Goal: Task Accomplishment & Management: Complete application form

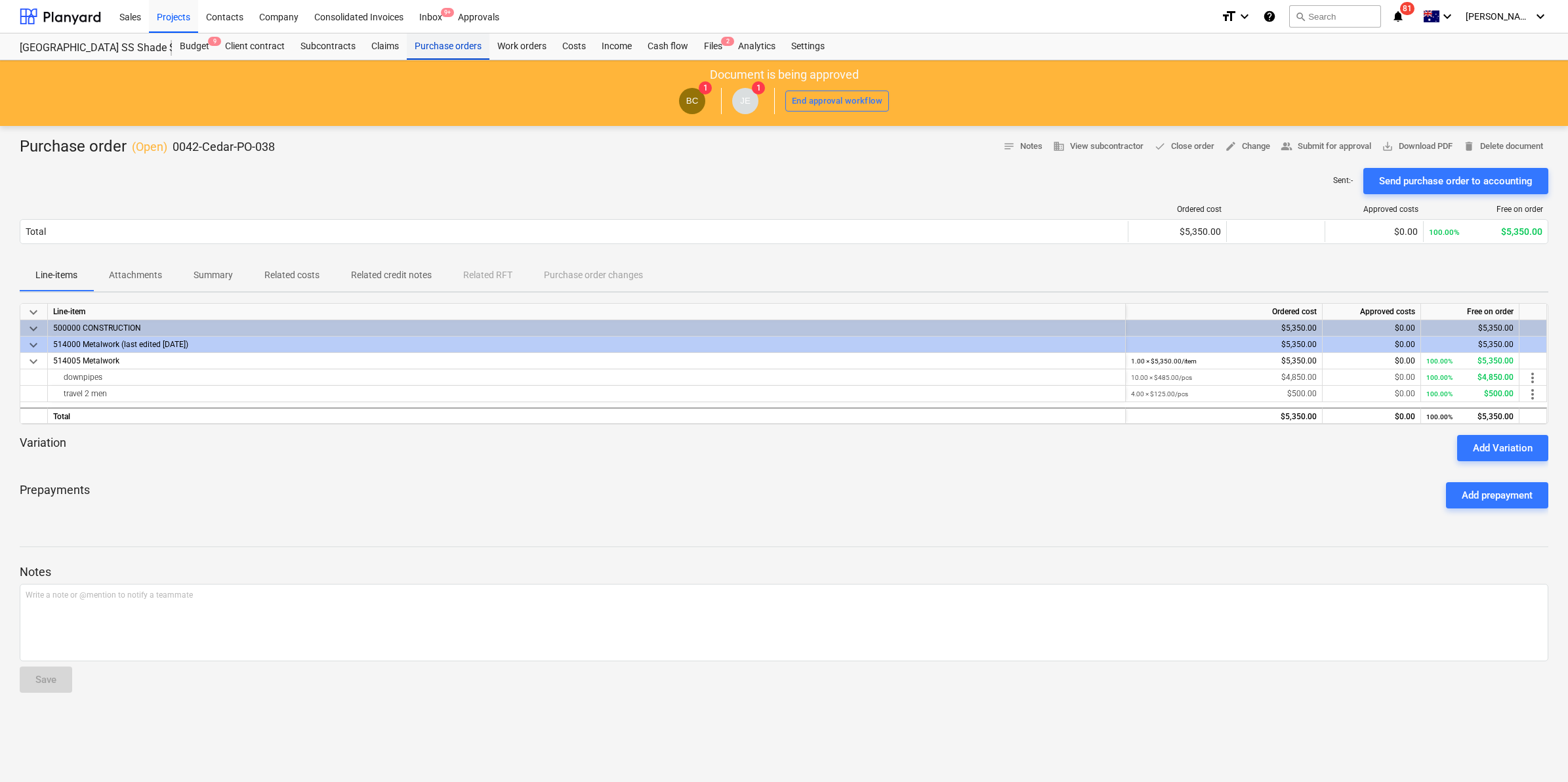
click at [463, 50] on div "Purchase orders" at bounding box center [448, 46] width 82 height 26
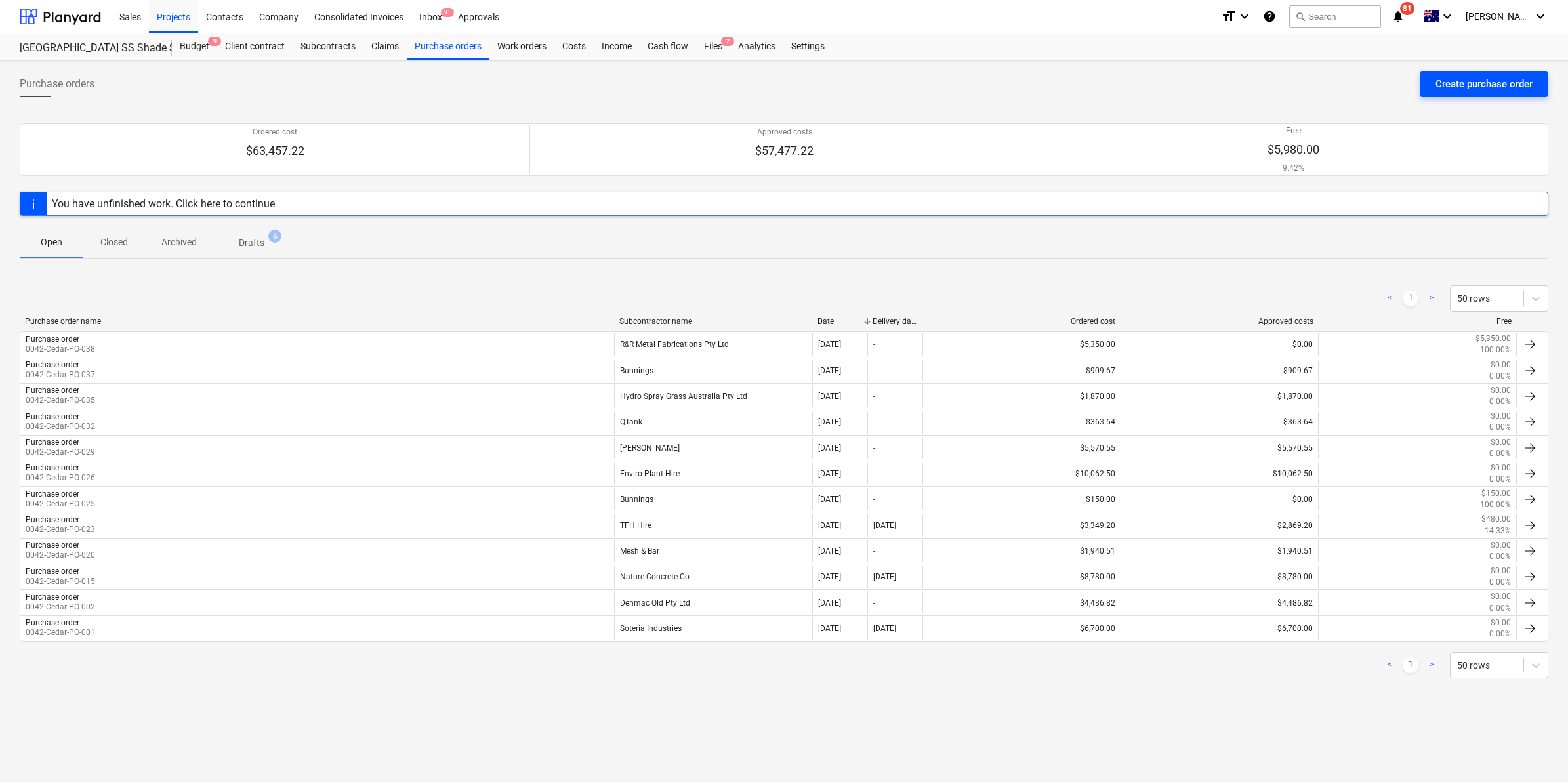
click at [1471, 84] on div "Create purchase order" at bounding box center [1484, 84] width 97 height 17
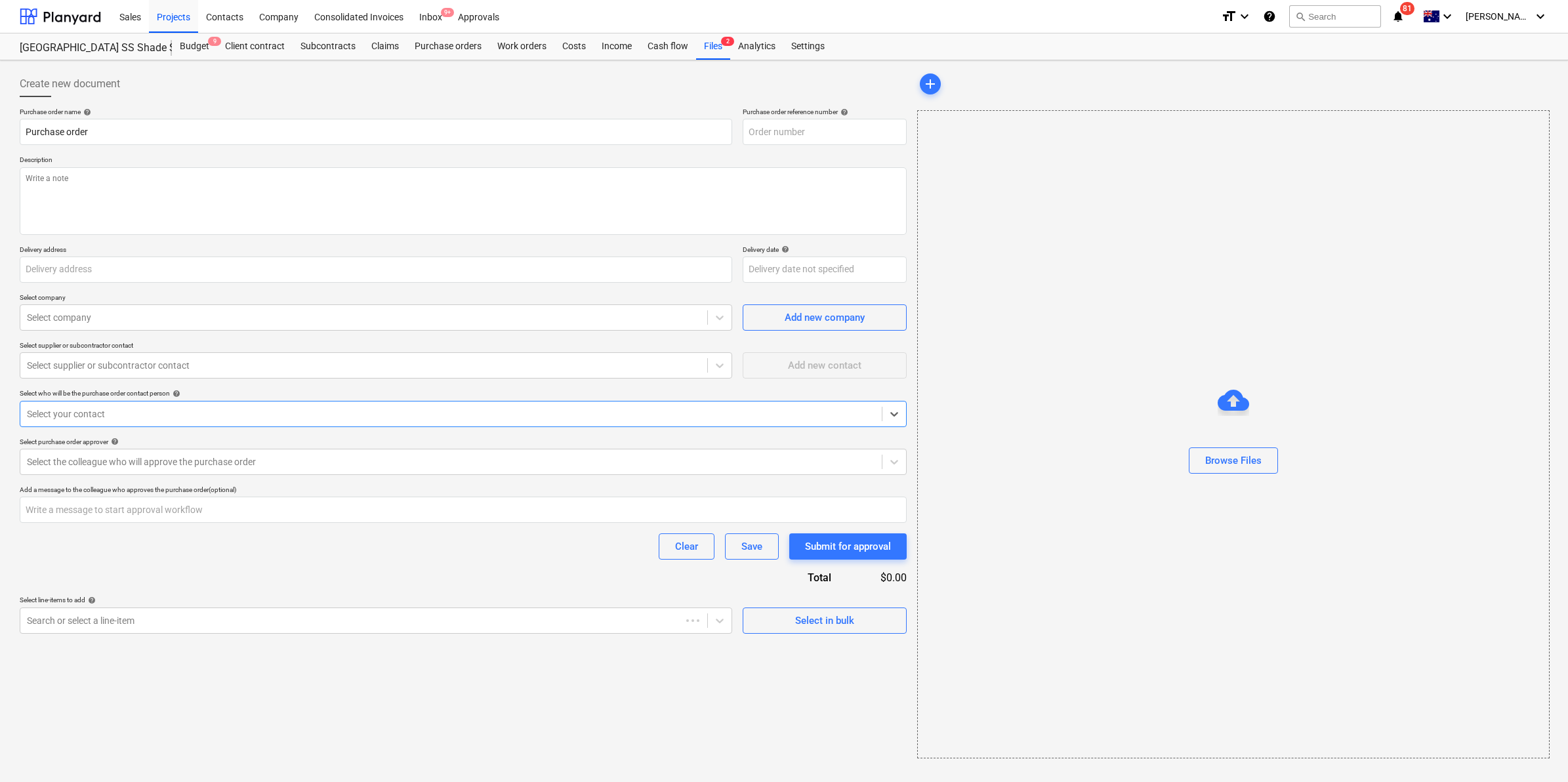
type textarea "x"
type input "[GEOGRAPHIC_DATA], [GEOGRAPHIC_DATA], 4207"
type textarea "x"
type input "0042-Cedar-PO-039"
click at [174, 15] on div "Projects" at bounding box center [173, 16] width 49 height 33
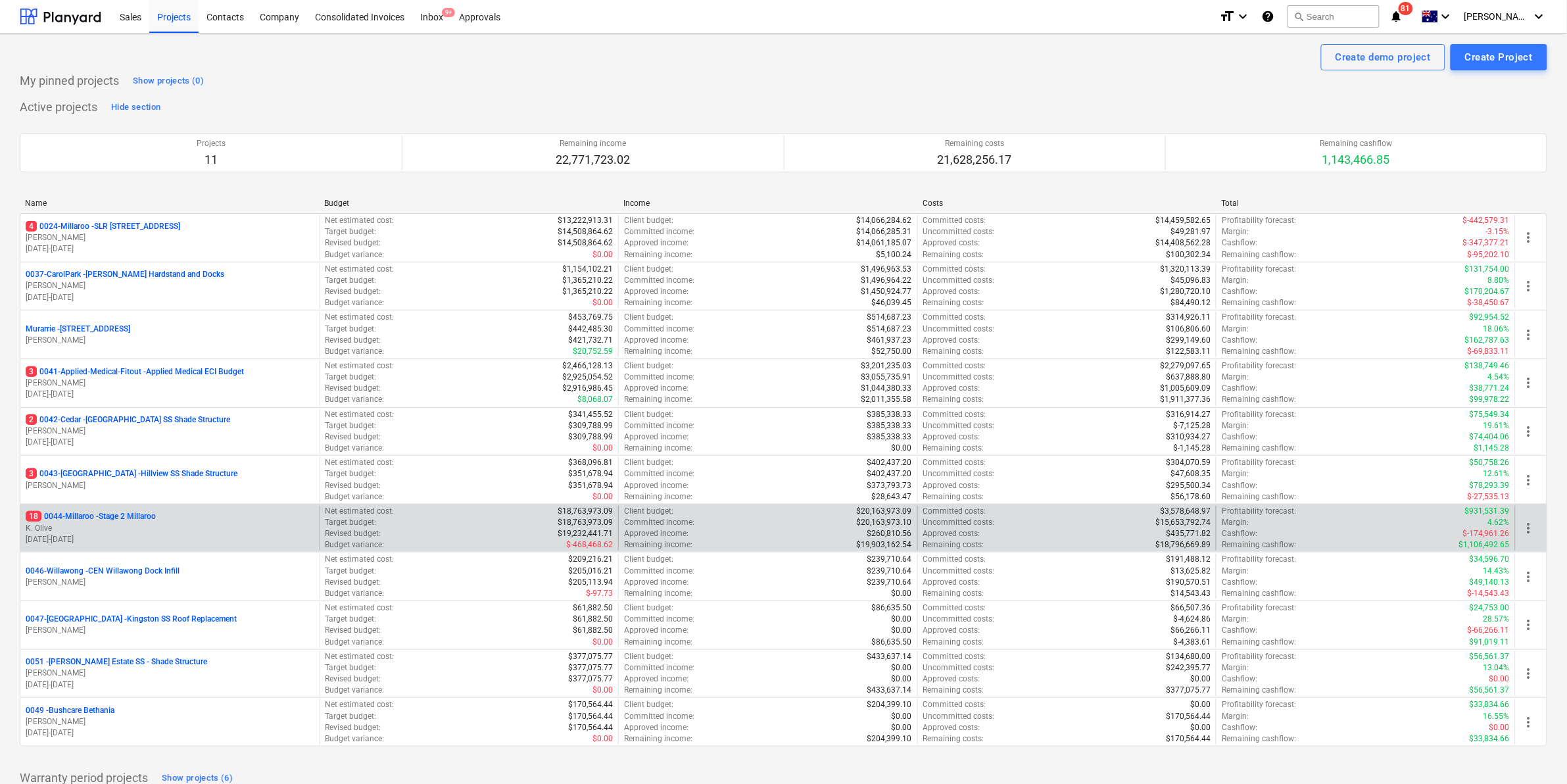
click at [85, 516] on p "18 0044-Millaroo - Stage 2 Millaroo" at bounding box center [90, 516] width 130 height 11
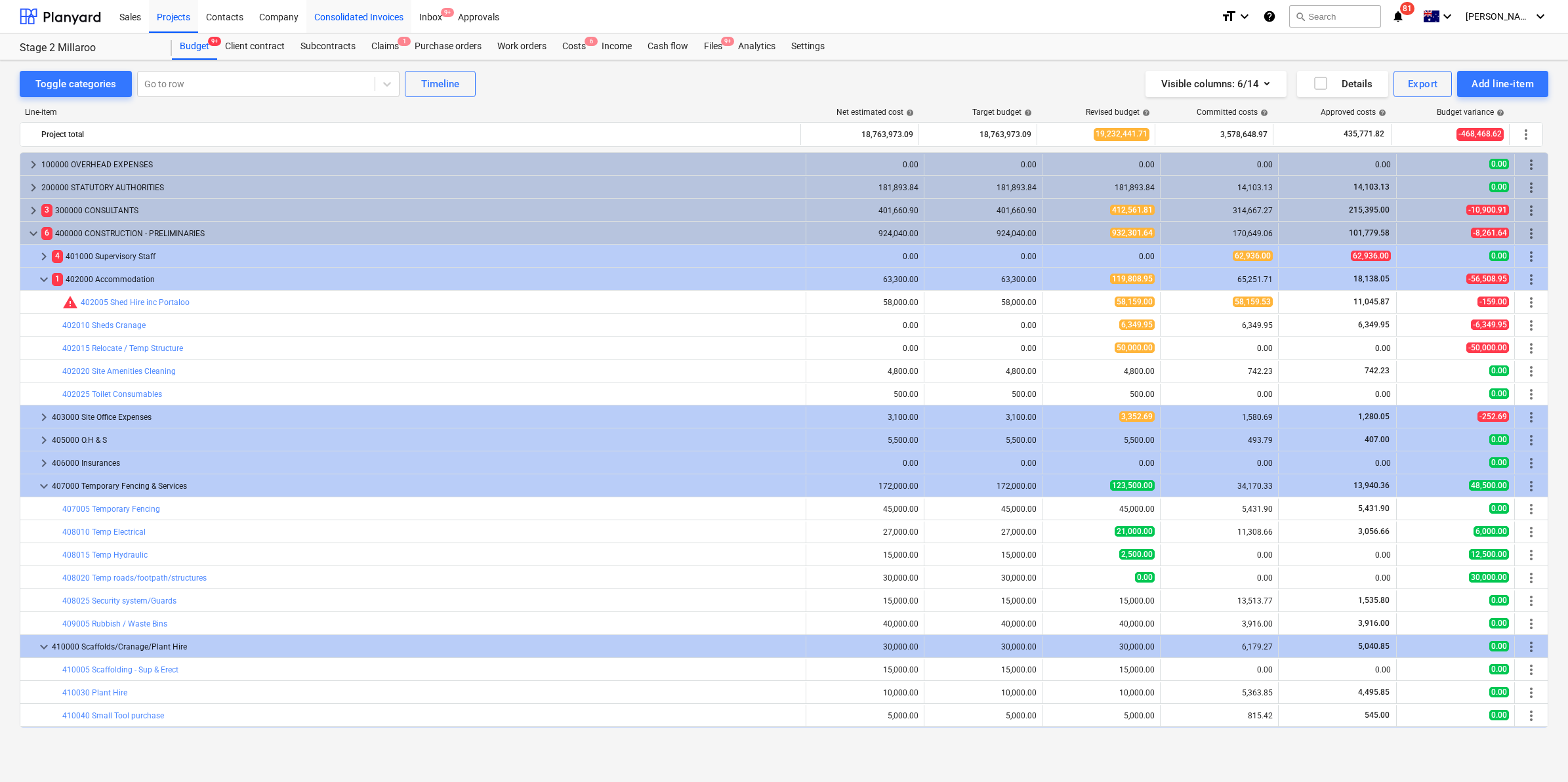
scroll to position [136, 0]
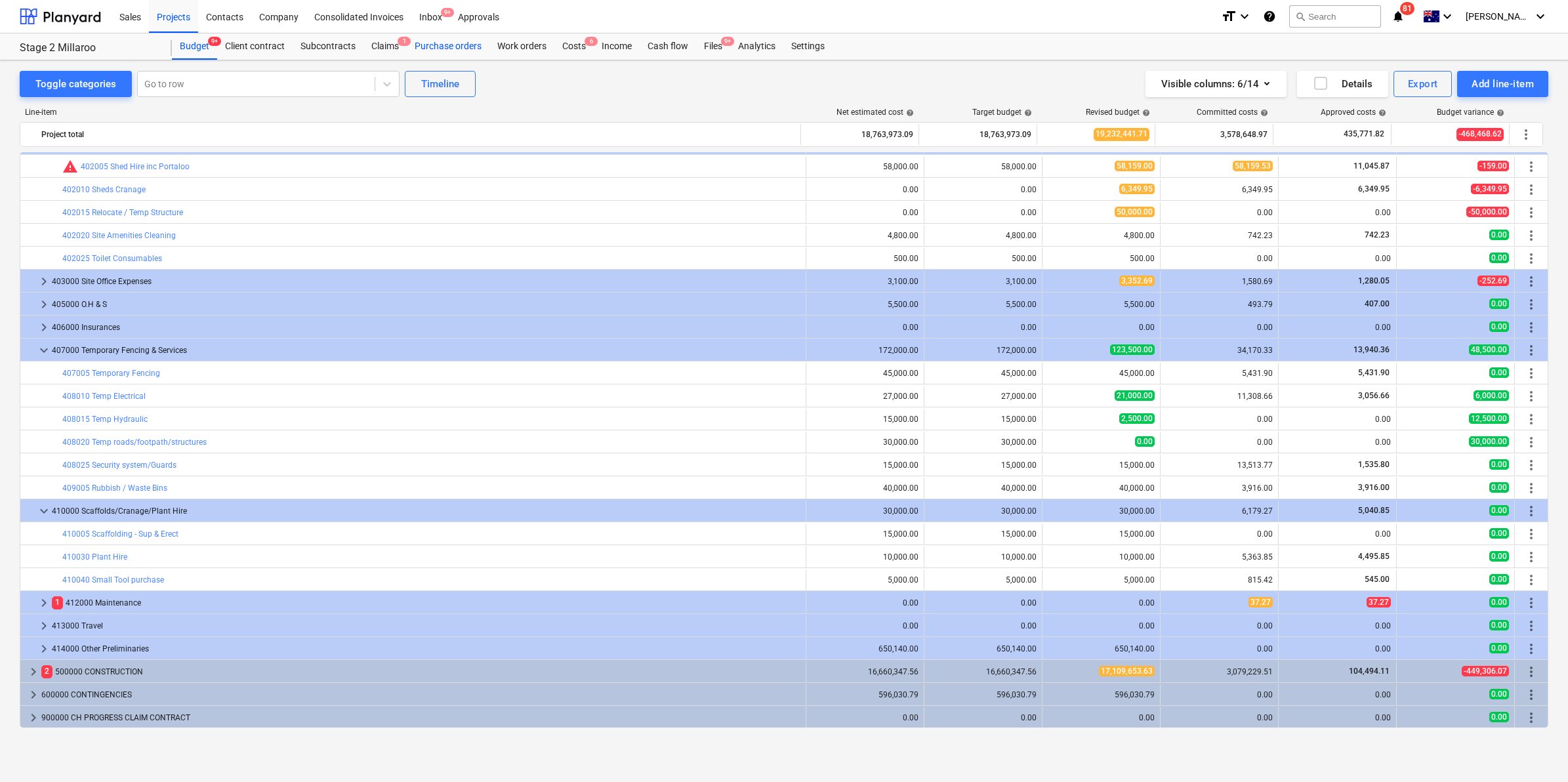
click at [455, 46] on div "Purchase orders" at bounding box center [448, 46] width 82 height 26
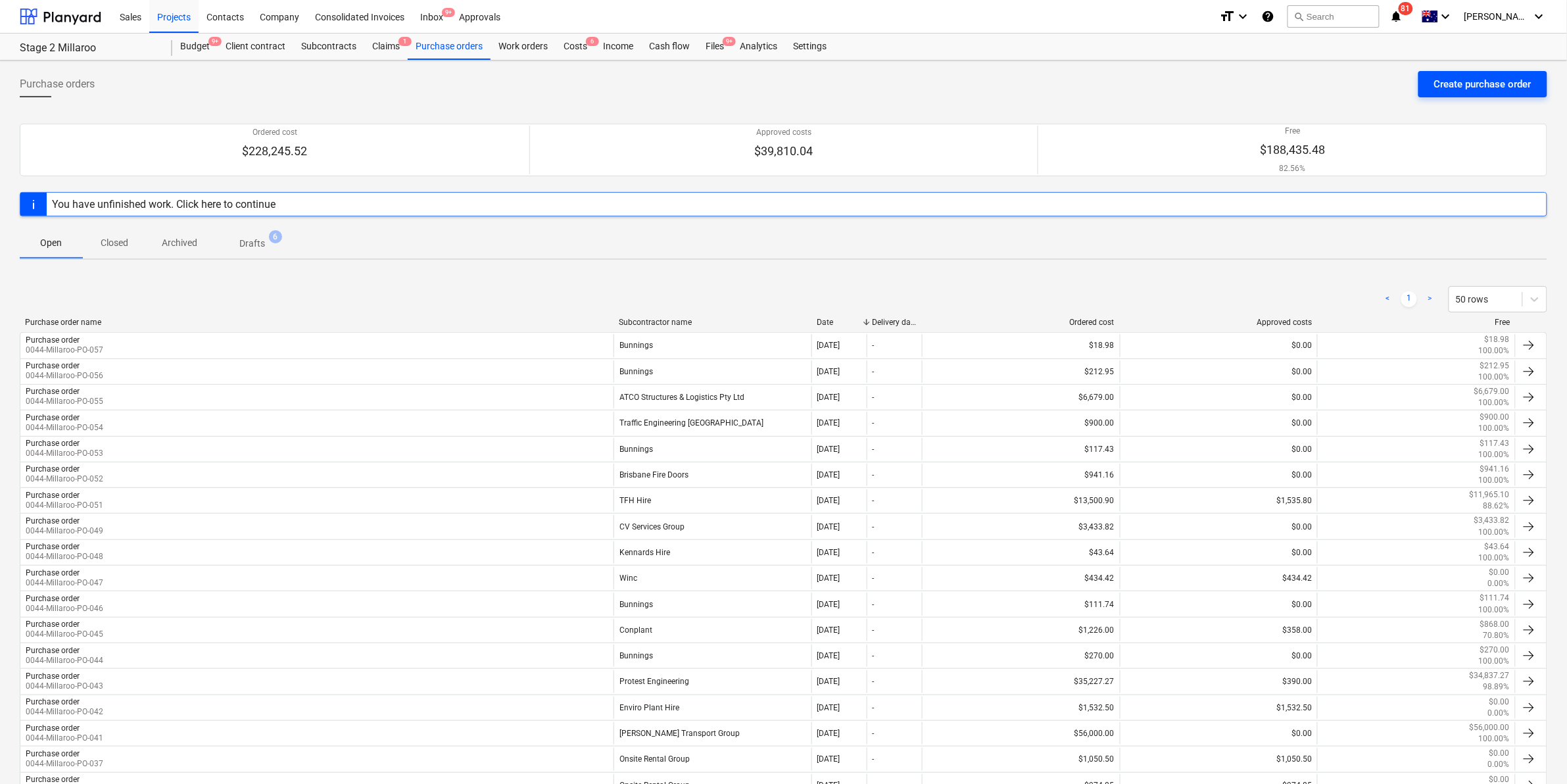
click at [1448, 81] on div "Create purchase order" at bounding box center [1483, 85] width 97 height 17
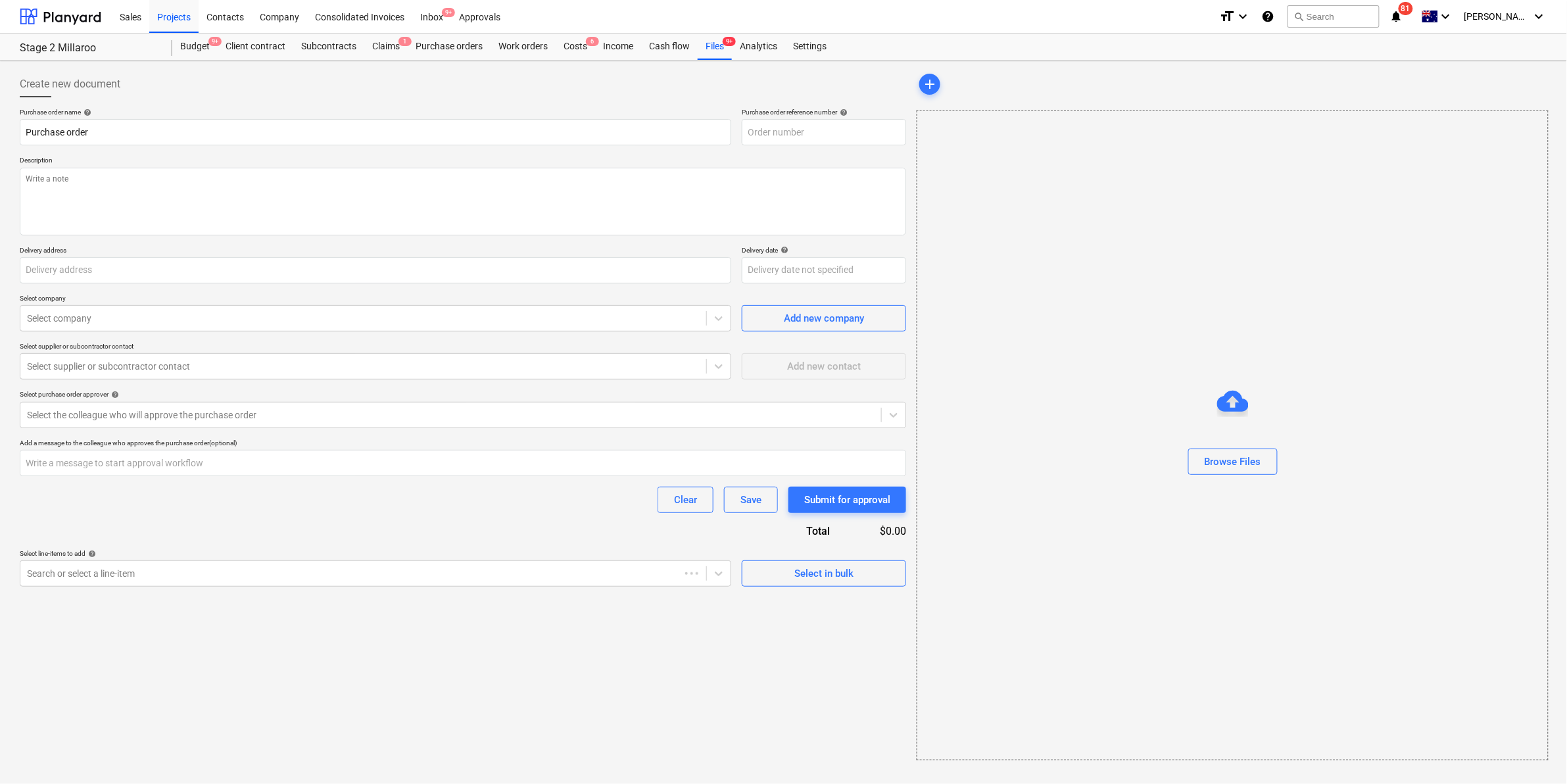
type textarea "x"
type input "[STREET_ADDRESS]"
type textarea "x"
type input "0044-Millaroo-PO-059"
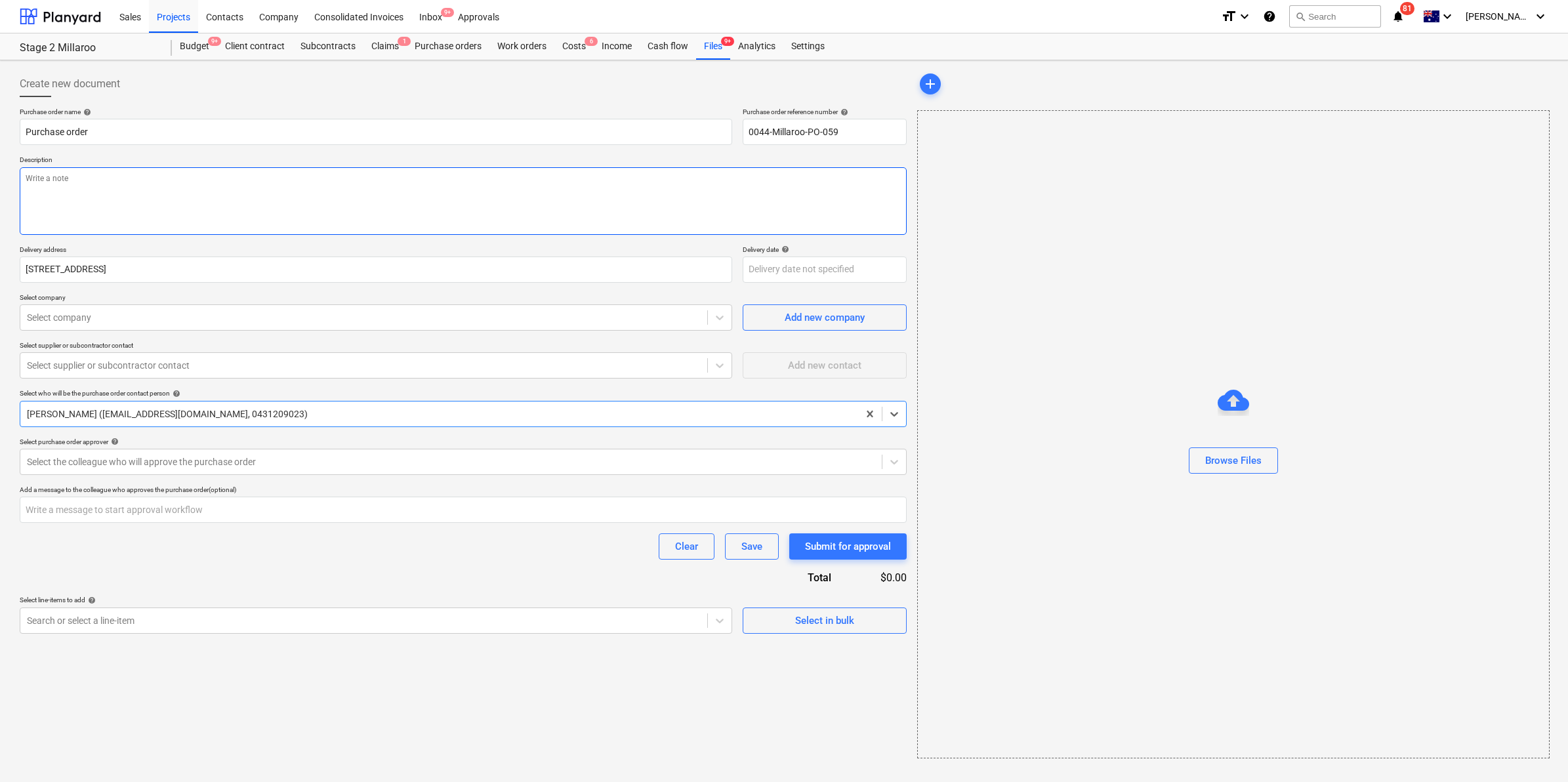
click at [43, 189] on textarea at bounding box center [463, 201] width 887 height 68
type textarea "x"
type textarea "A"
type textarea "x"
type textarea "AR"
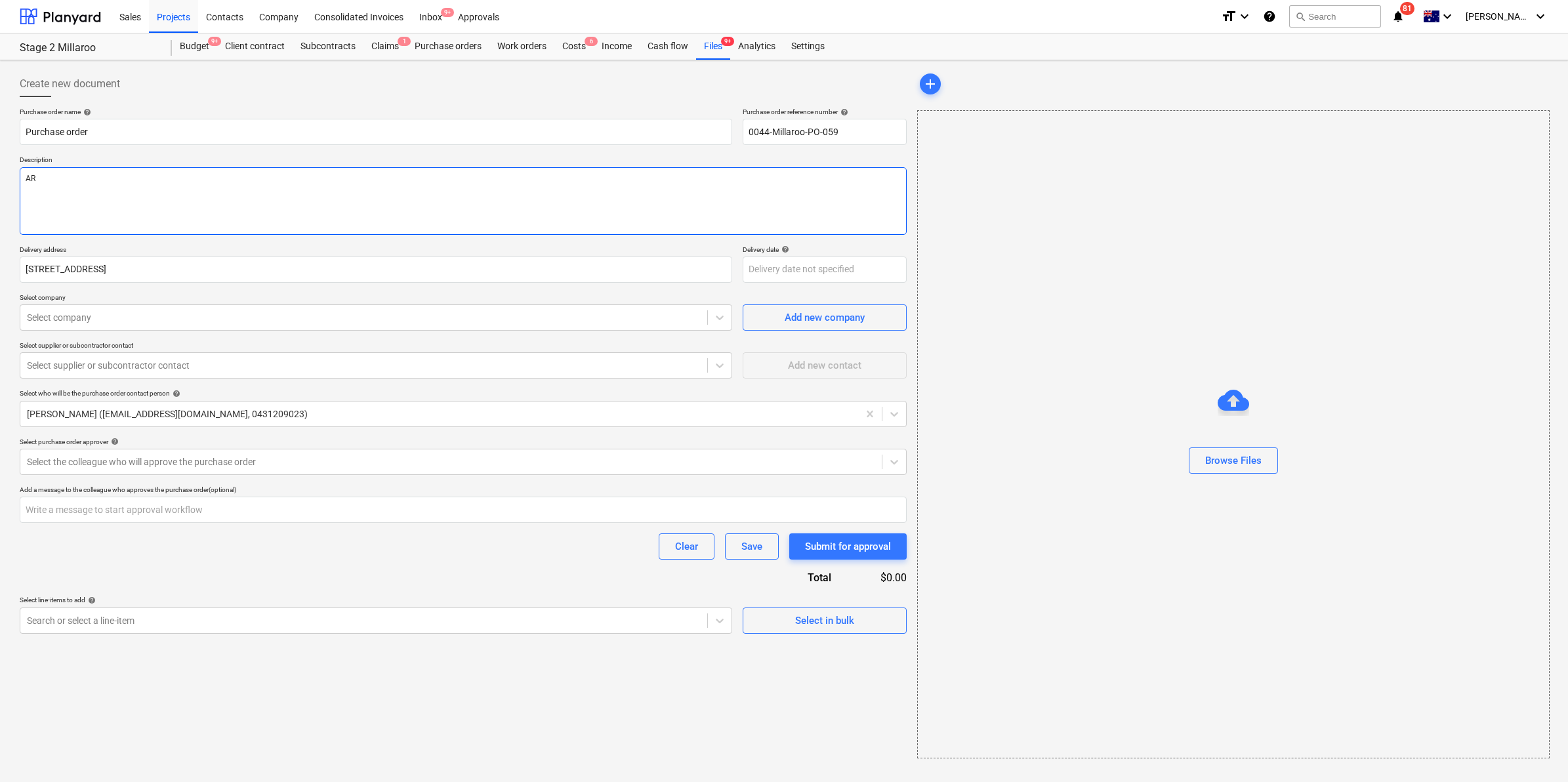
type textarea "x"
type textarea "ARC"
type textarea "x"
type textarea "ARC"
type textarea "x"
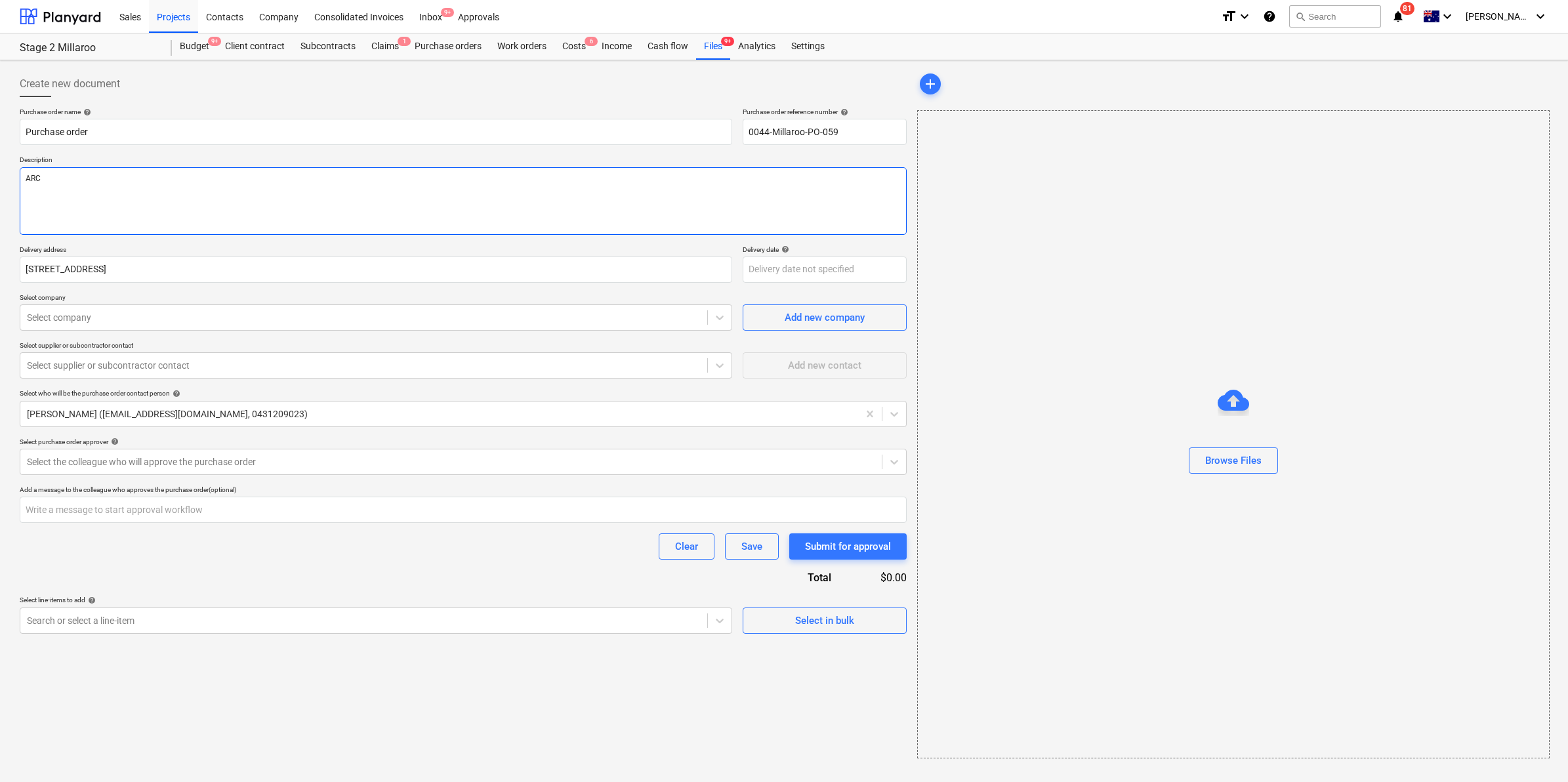
type textarea "ARC P"
type textarea "x"
type textarea "ARC PO"
type textarea "x"
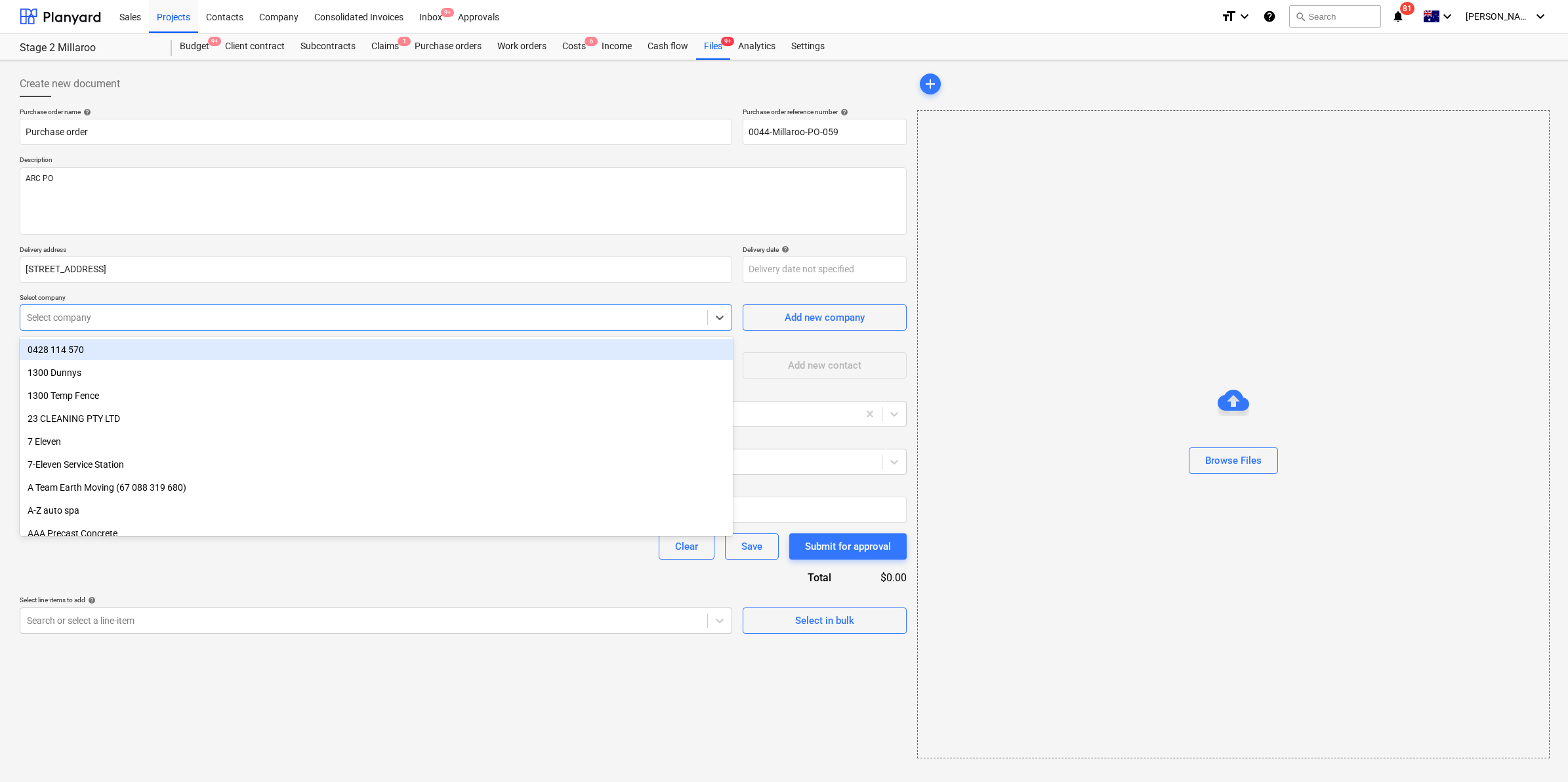
click at [392, 319] on div at bounding box center [364, 318] width 674 height 13
type input "arc"
click at [243, 348] on div "ARC" at bounding box center [376, 349] width 713 height 21
type textarea "x"
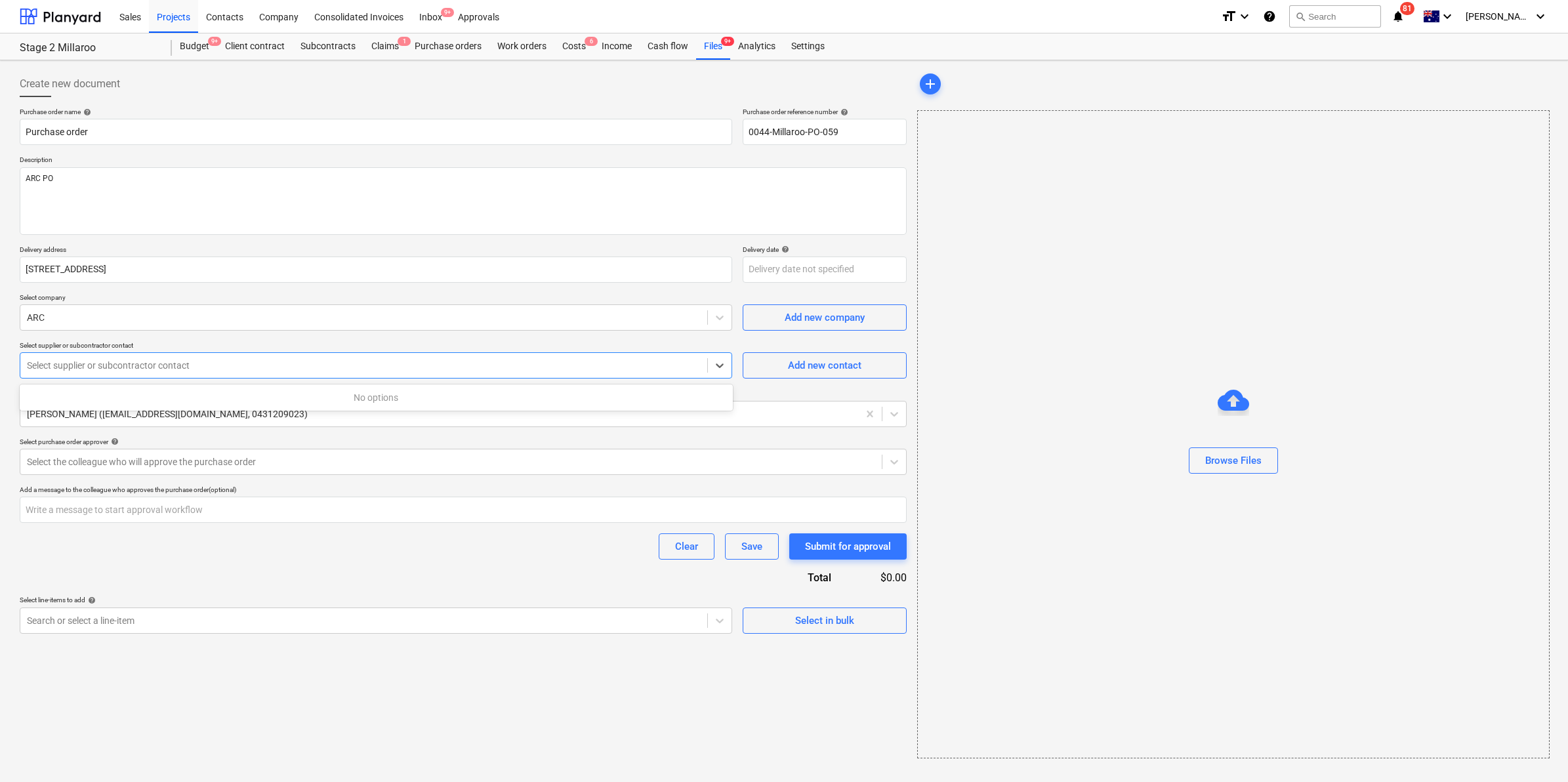
click at [192, 371] on div at bounding box center [364, 365] width 674 height 13
click at [392, 342] on p "Select supplier or subcontractor contact" at bounding box center [376, 346] width 713 height 11
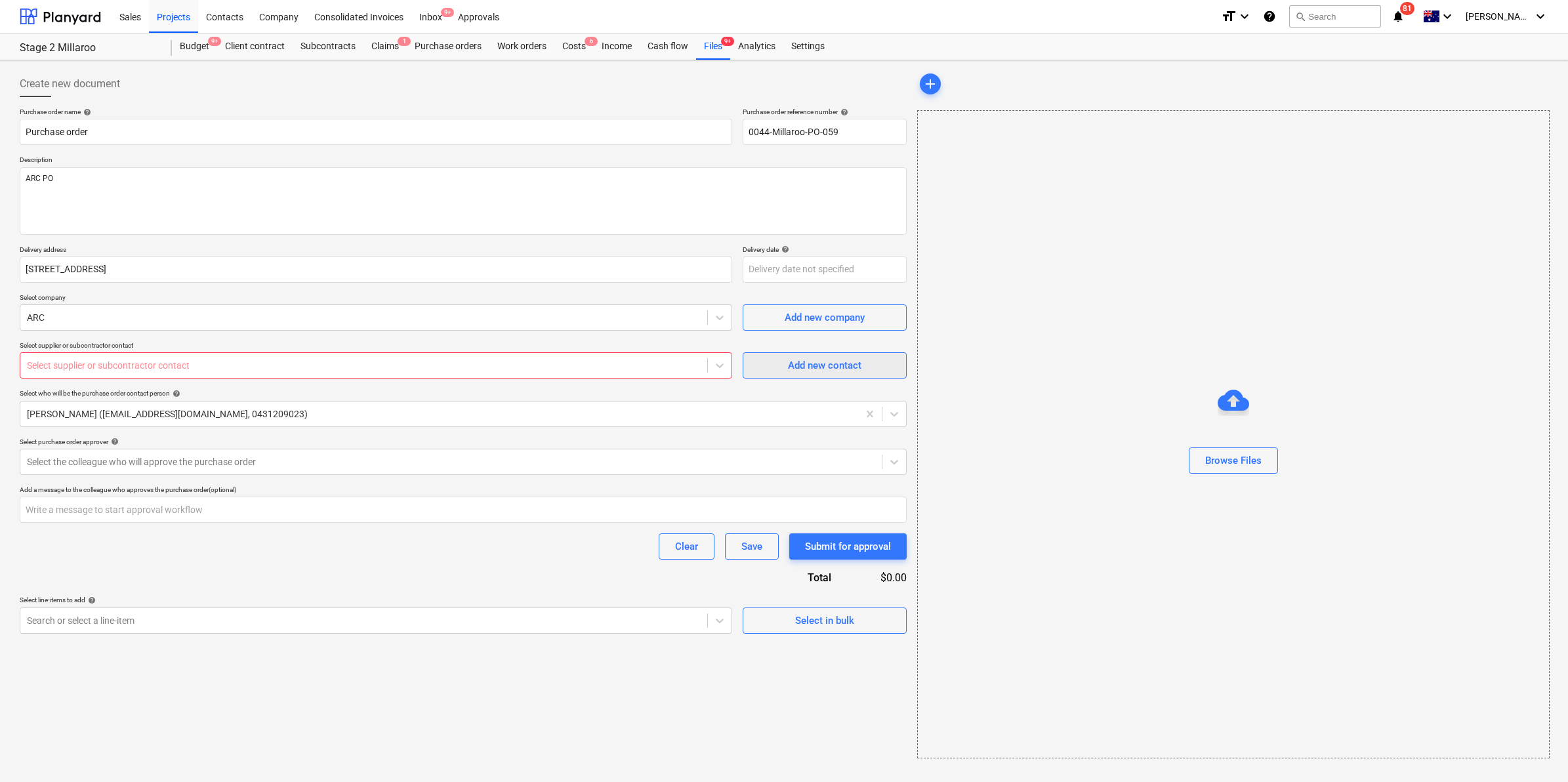
click at [776, 361] on span "Add new contact" at bounding box center [824, 365] width 131 height 17
type textarea "x"
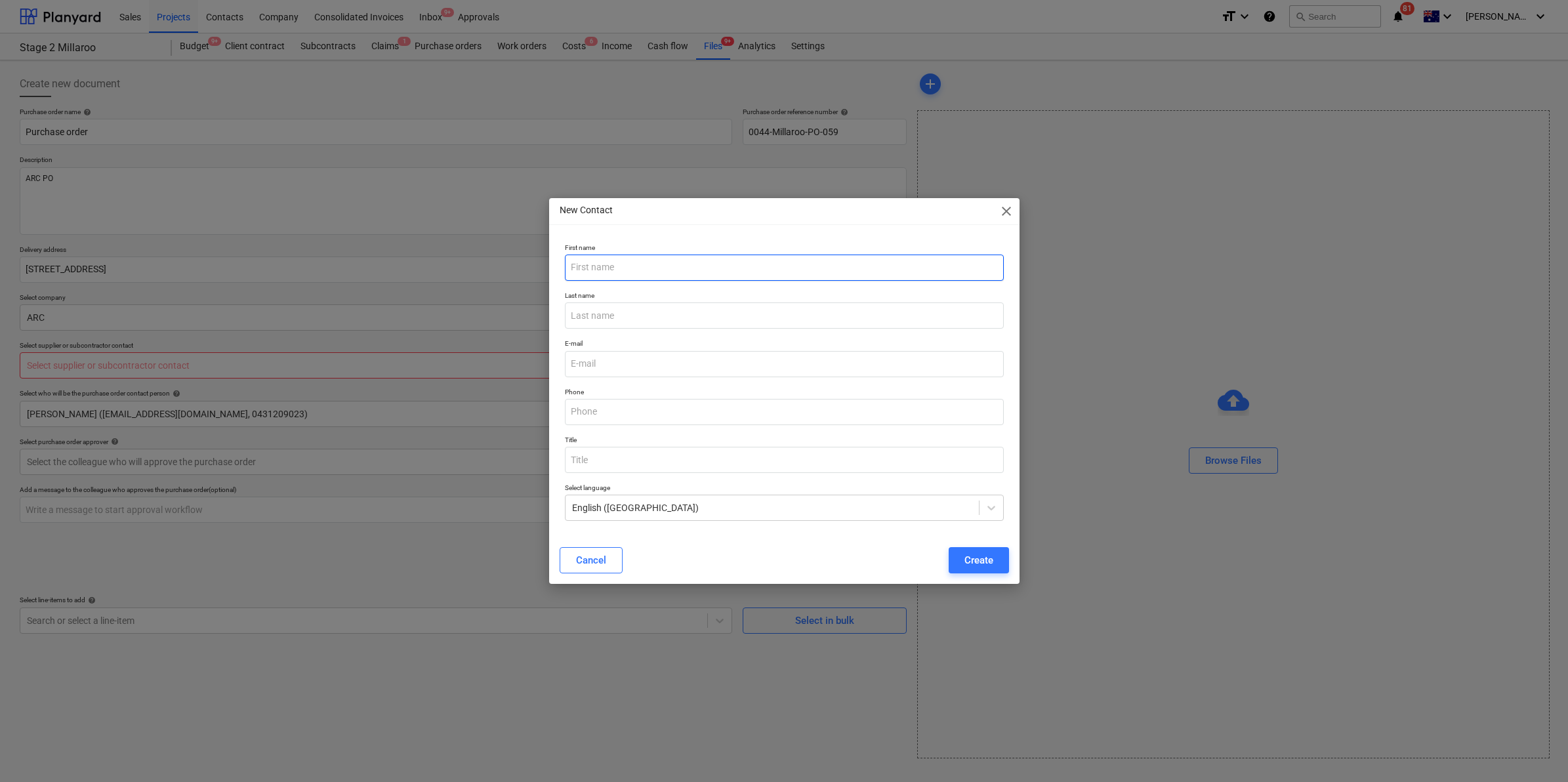
click at [665, 273] on input "text" at bounding box center [784, 267] width 439 height 26
type input "S"
type textarea "x"
click at [610, 263] on input "S" at bounding box center [784, 267] width 439 height 26
type input "Seba"
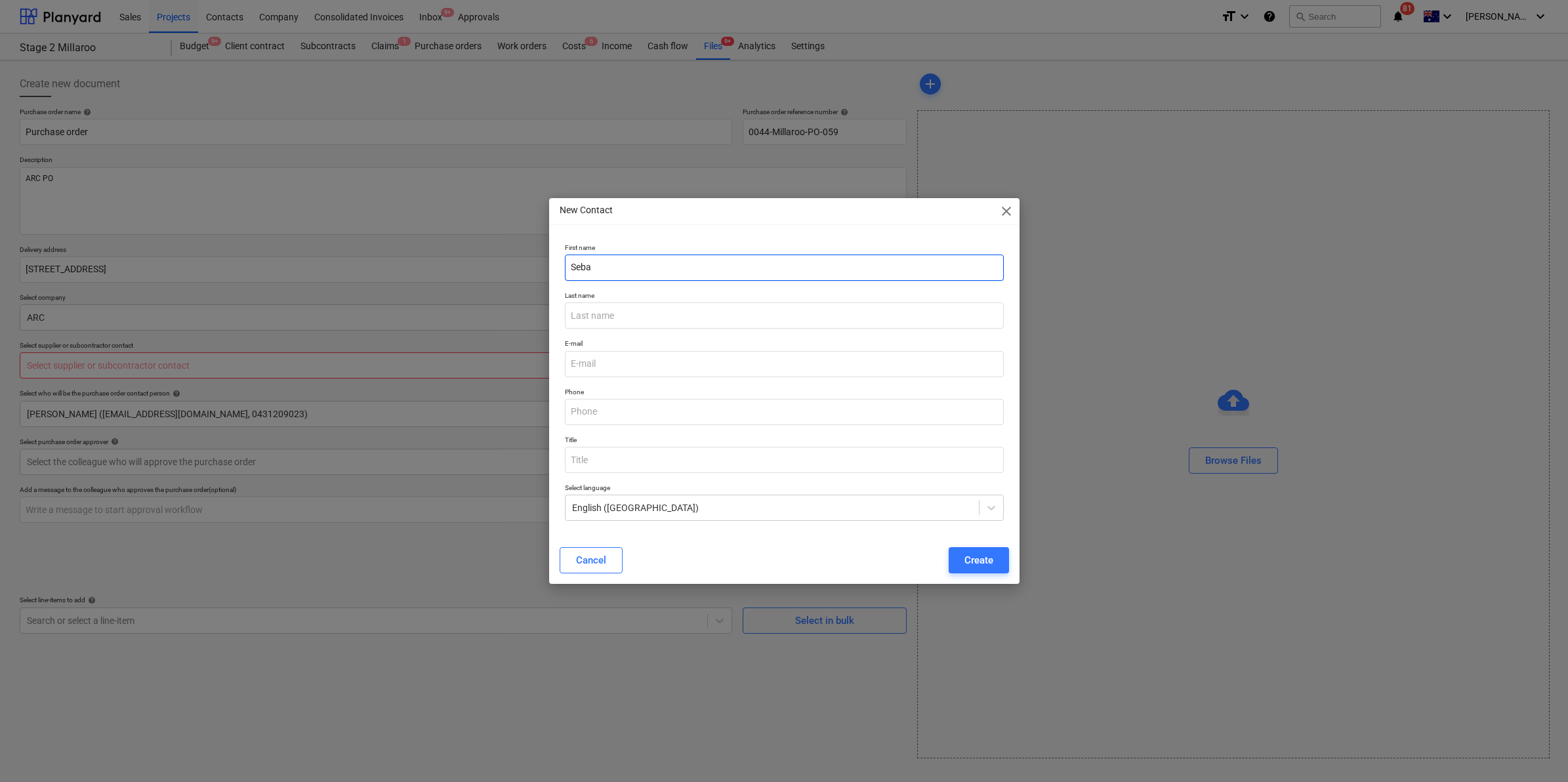
type textarea "x"
drag, startPoint x: 614, startPoint y: 263, endPoint x: 653, endPoint y: 273, distance: 40.3
click at [653, 273] on input "[PERSON_NAME]" at bounding box center [784, 267] width 439 height 26
type input "Sebastien"
click at [588, 314] on input "text" at bounding box center [784, 315] width 439 height 26
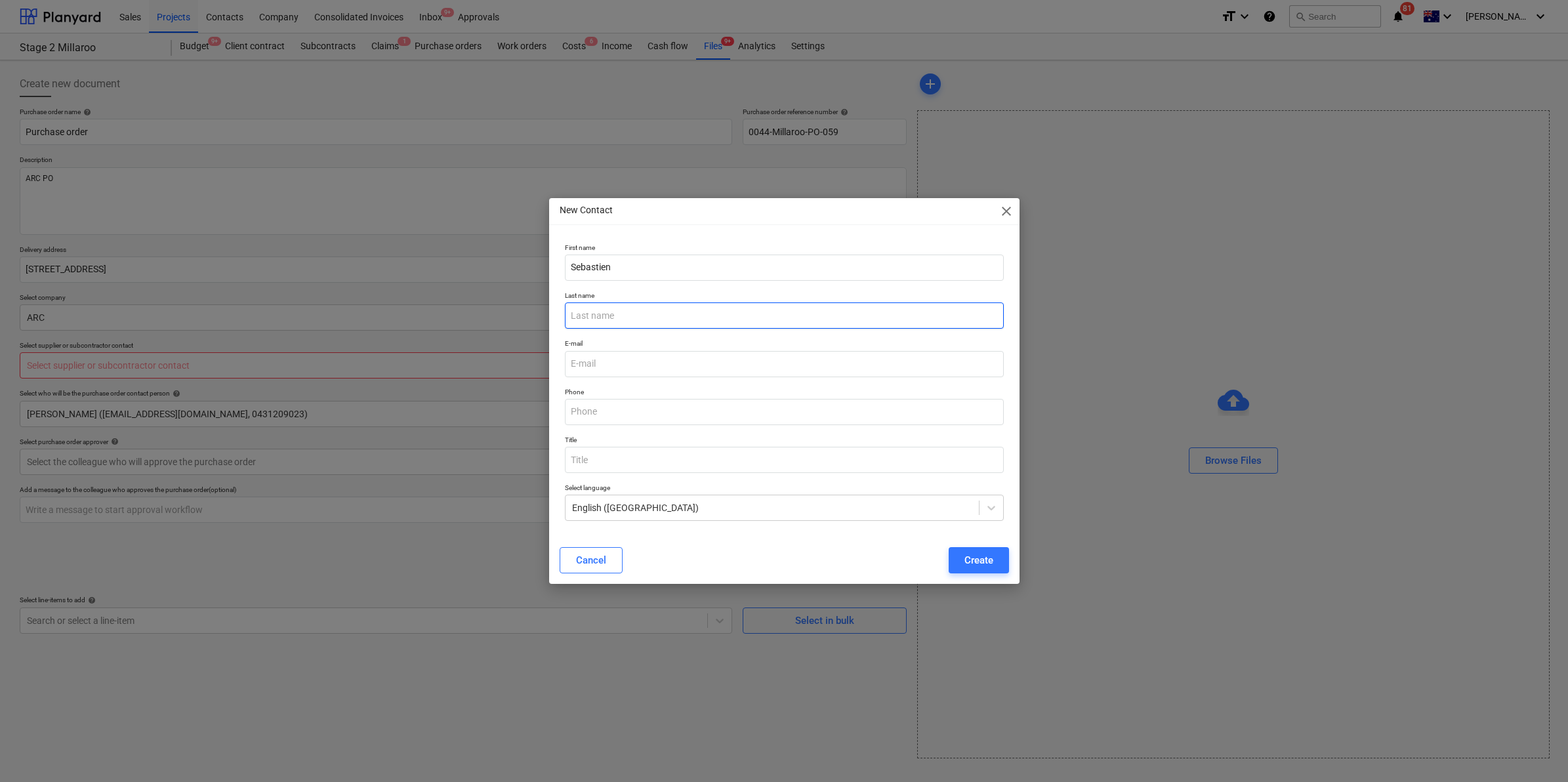
paste input "Dalozzo"
type input "Dalozzo"
click at [591, 365] on input "email" at bounding box center [784, 363] width 439 height 26
type input "[EMAIL_ADDRESS][DOMAIN_NAME]"
type input "0431209023"
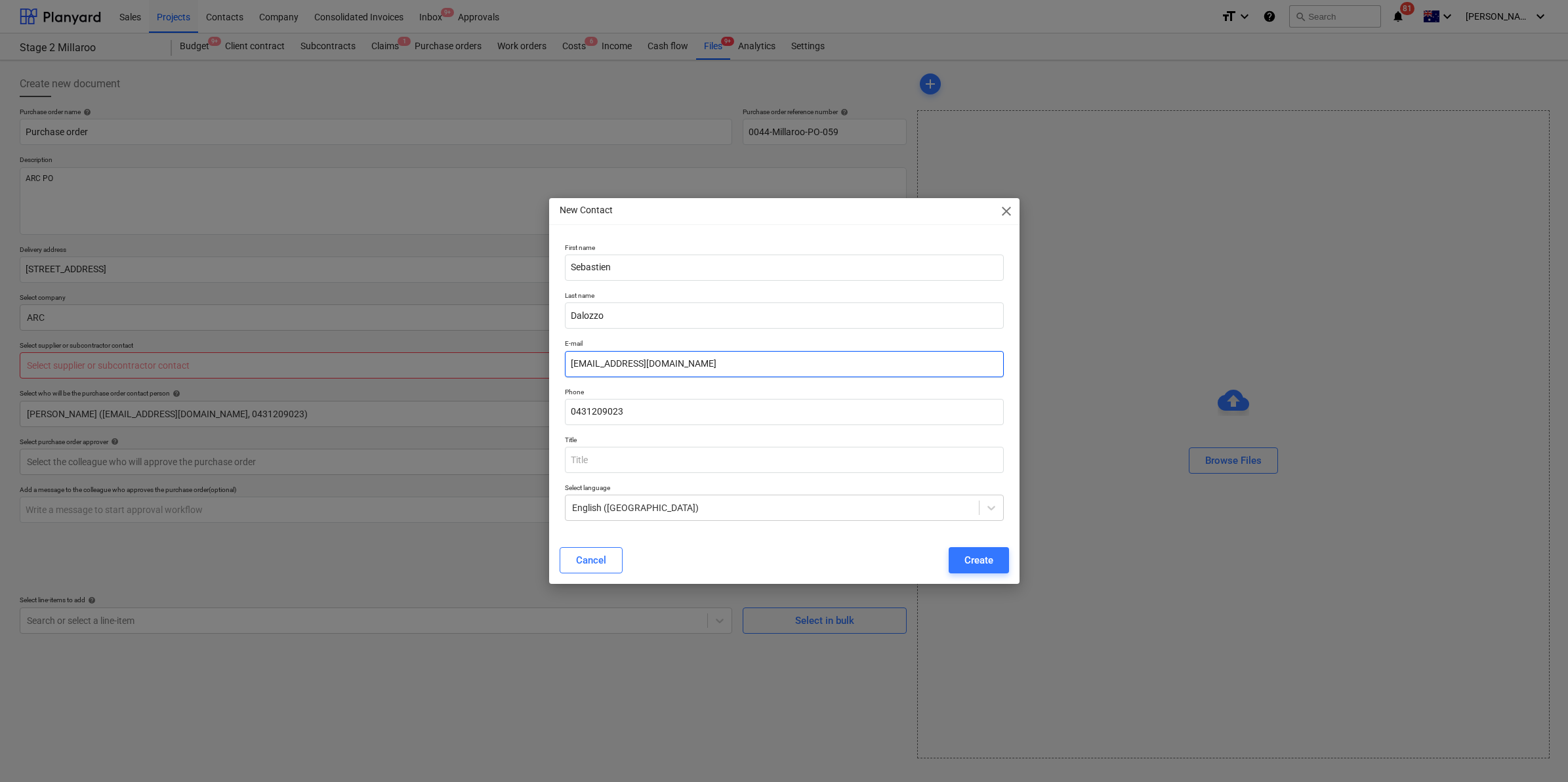
drag, startPoint x: 713, startPoint y: 367, endPoint x: 727, endPoint y: 367, distance: 14.0
click at [713, 367] on input "[EMAIL_ADDRESS][DOMAIN_NAME]" at bounding box center [784, 363] width 439 height 26
drag, startPoint x: 739, startPoint y: 369, endPoint x: 520, endPoint y: 371, distance: 219.0
click at [520, 371] on div "New Contact close First name [PERSON_NAME] Last name [PERSON_NAME] E-mail [EMAI…" at bounding box center [784, 391] width 1568 height 782
type textarea "x"
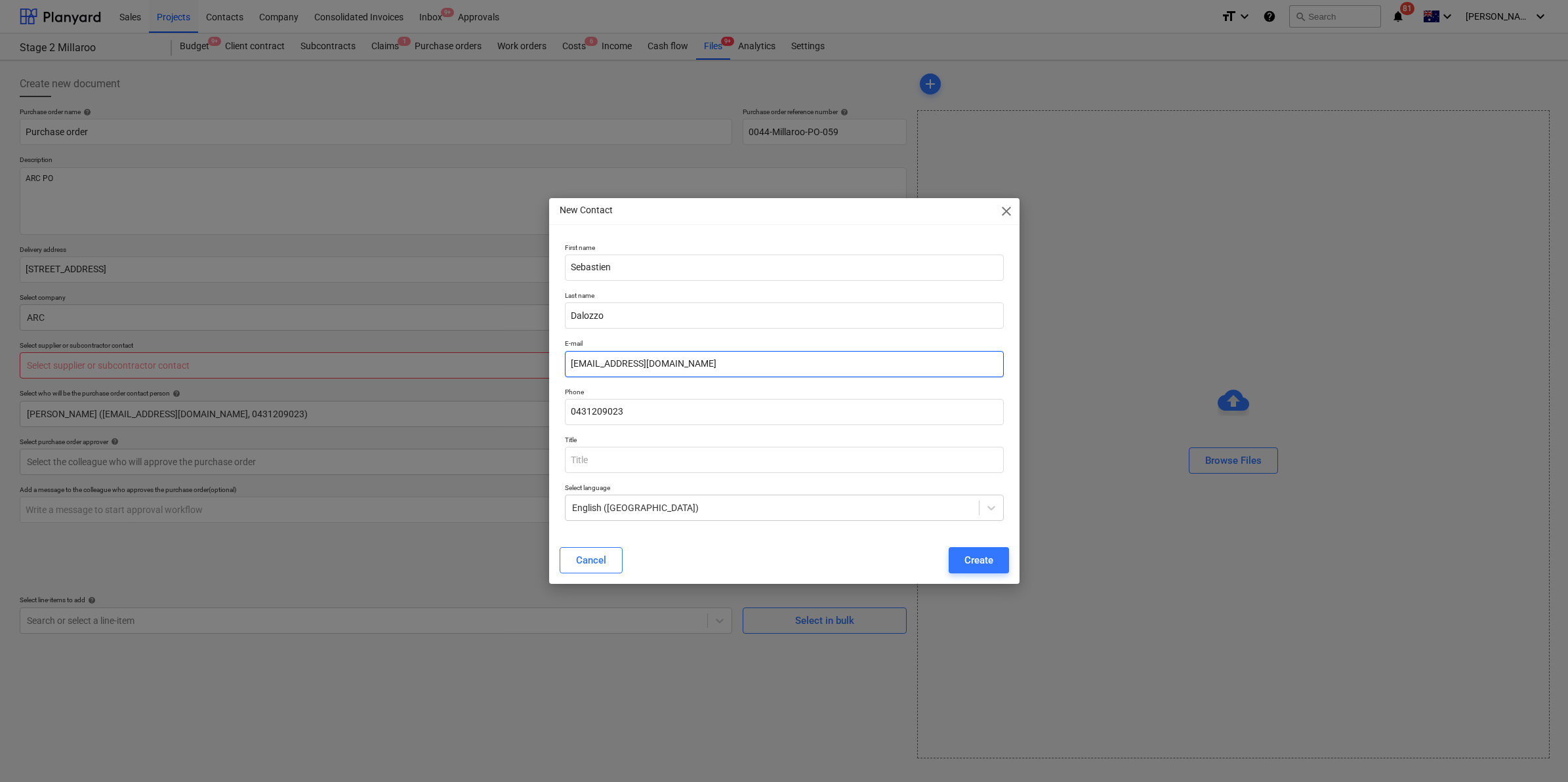
paste input "sebastien.dalozzo@arcreo"
type input "[EMAIL_ADDRESS][DOMAIN_NAME]"
click at [975, 559] on div "Create" at bounding box center [978, 560] width 29 height 17
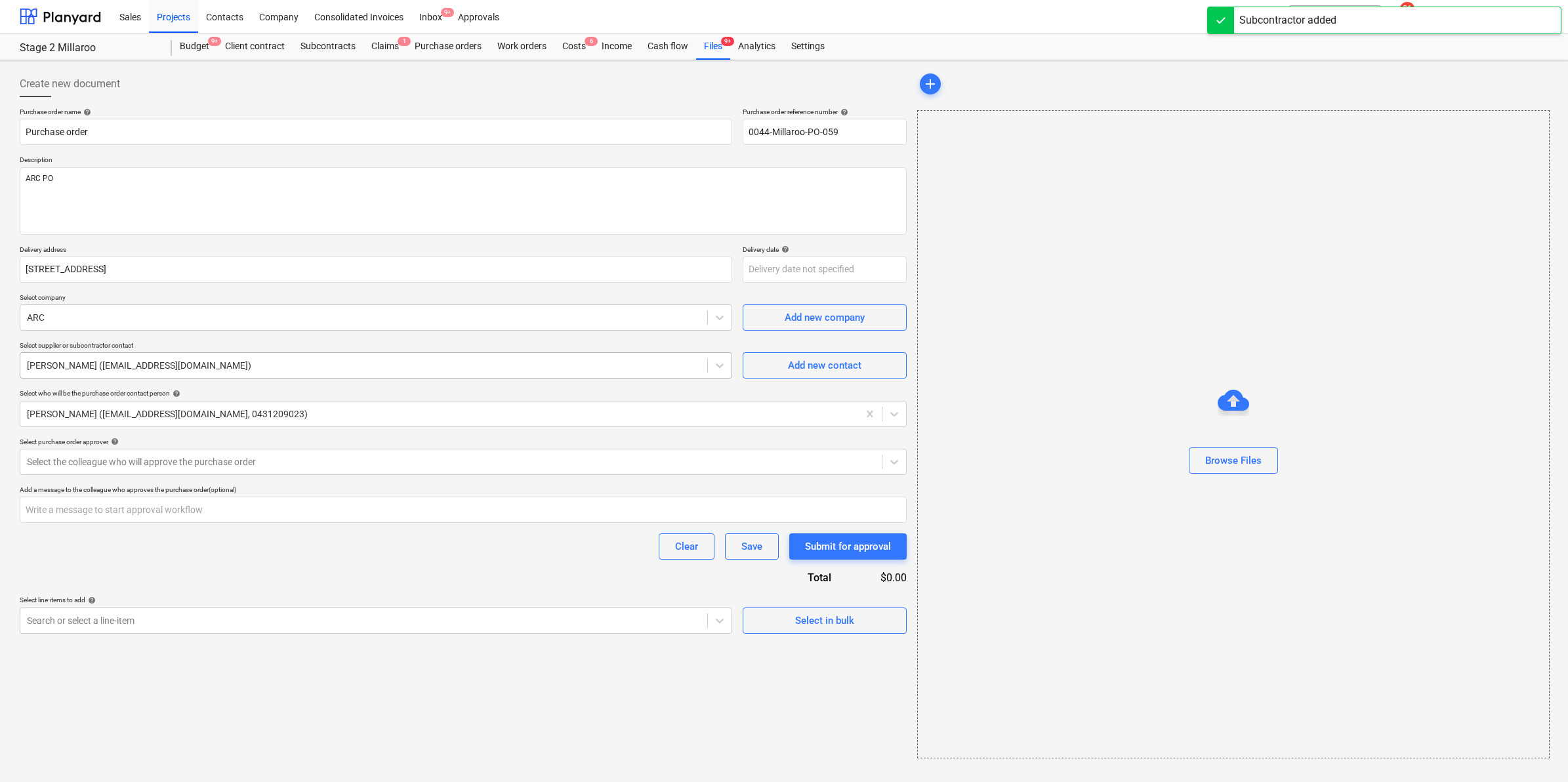
click at [374, 372] on div at bounding box center [364, 365] width 674 height 13
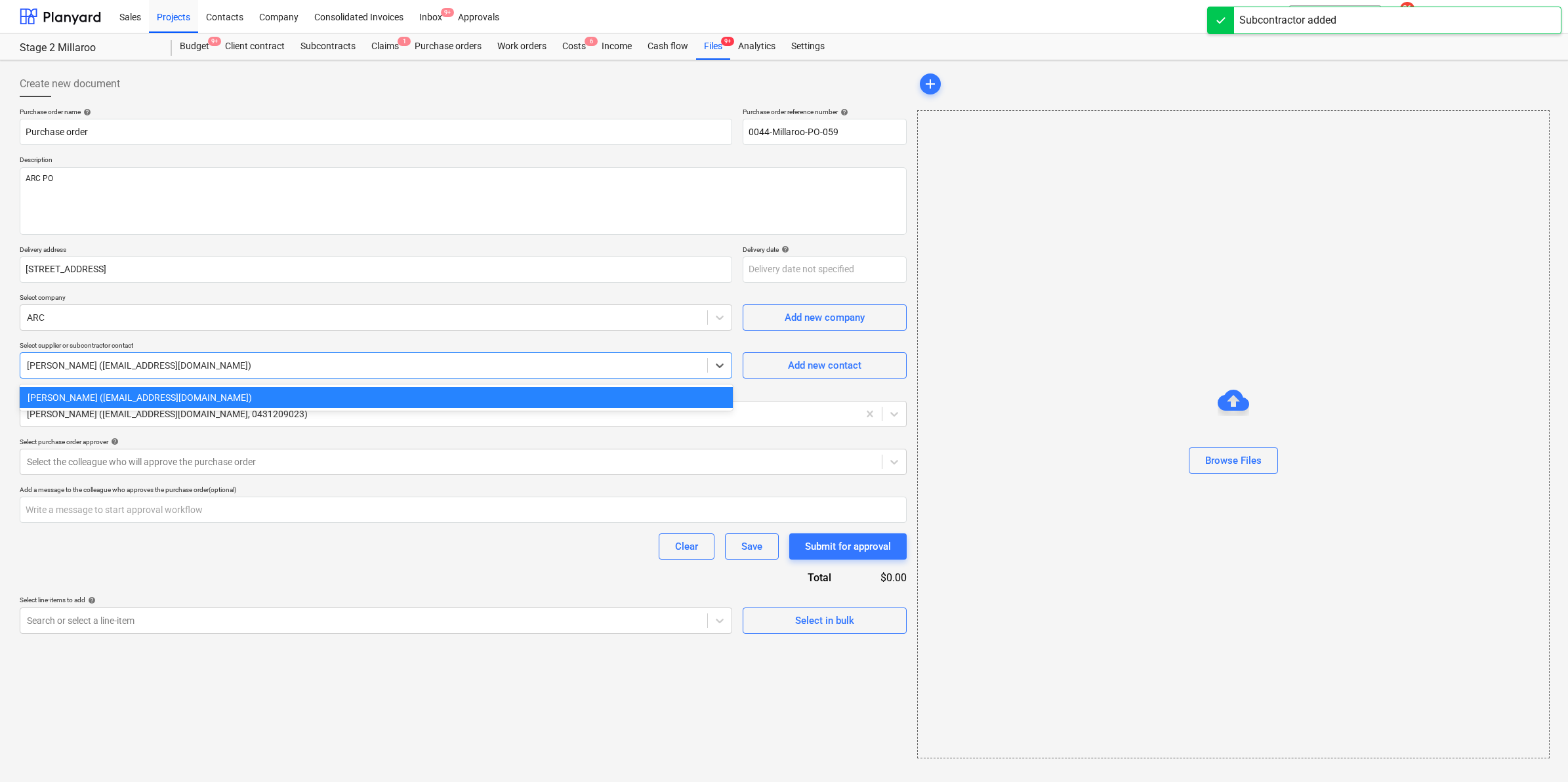
click at [378, 344] on p "Select supplier or subcontractor contact" at bounding box center [376, 346] width 713 height 11
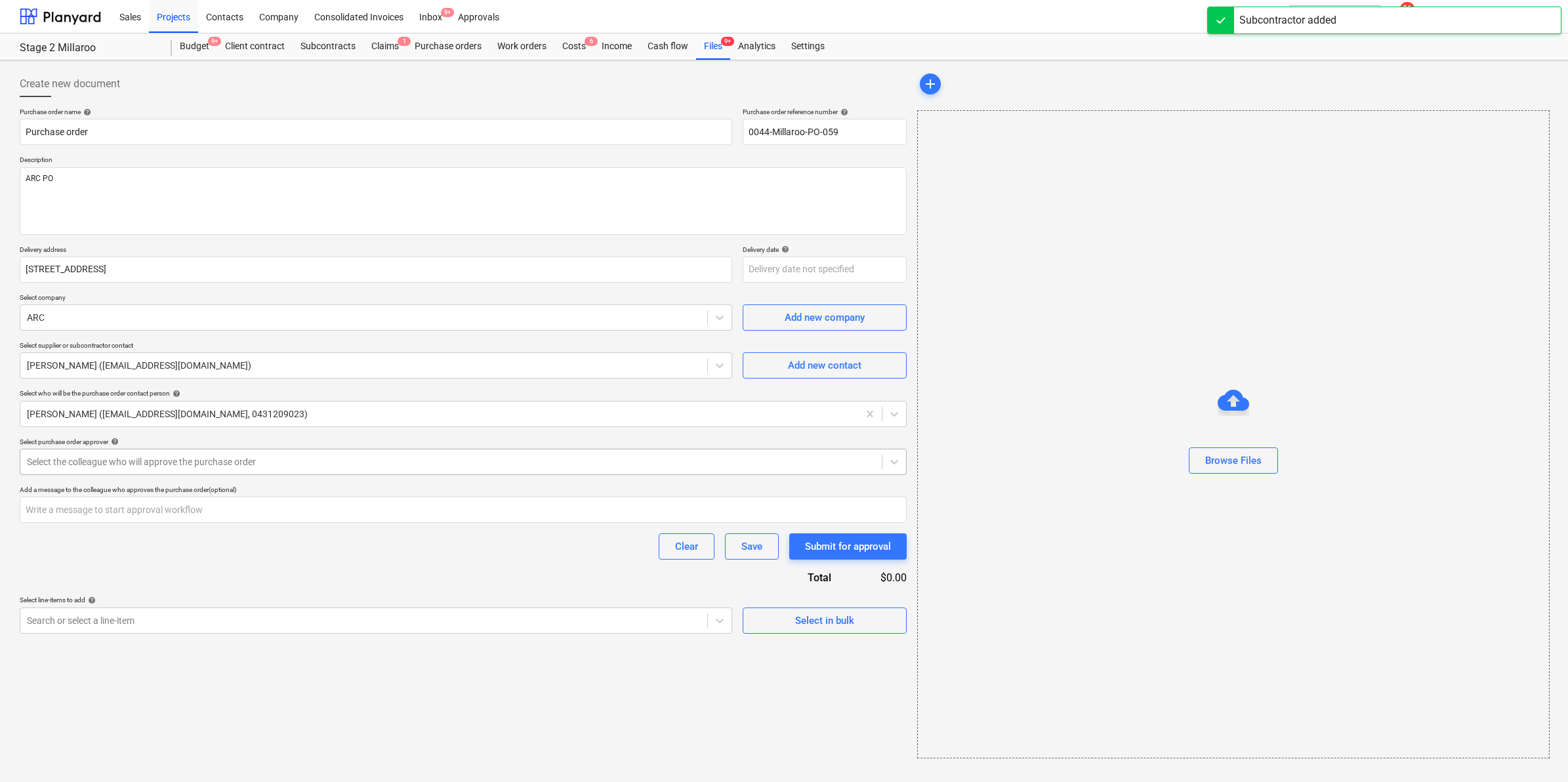
click at [243, 457] on div at bounding box center [451, 462] width 848 height 13
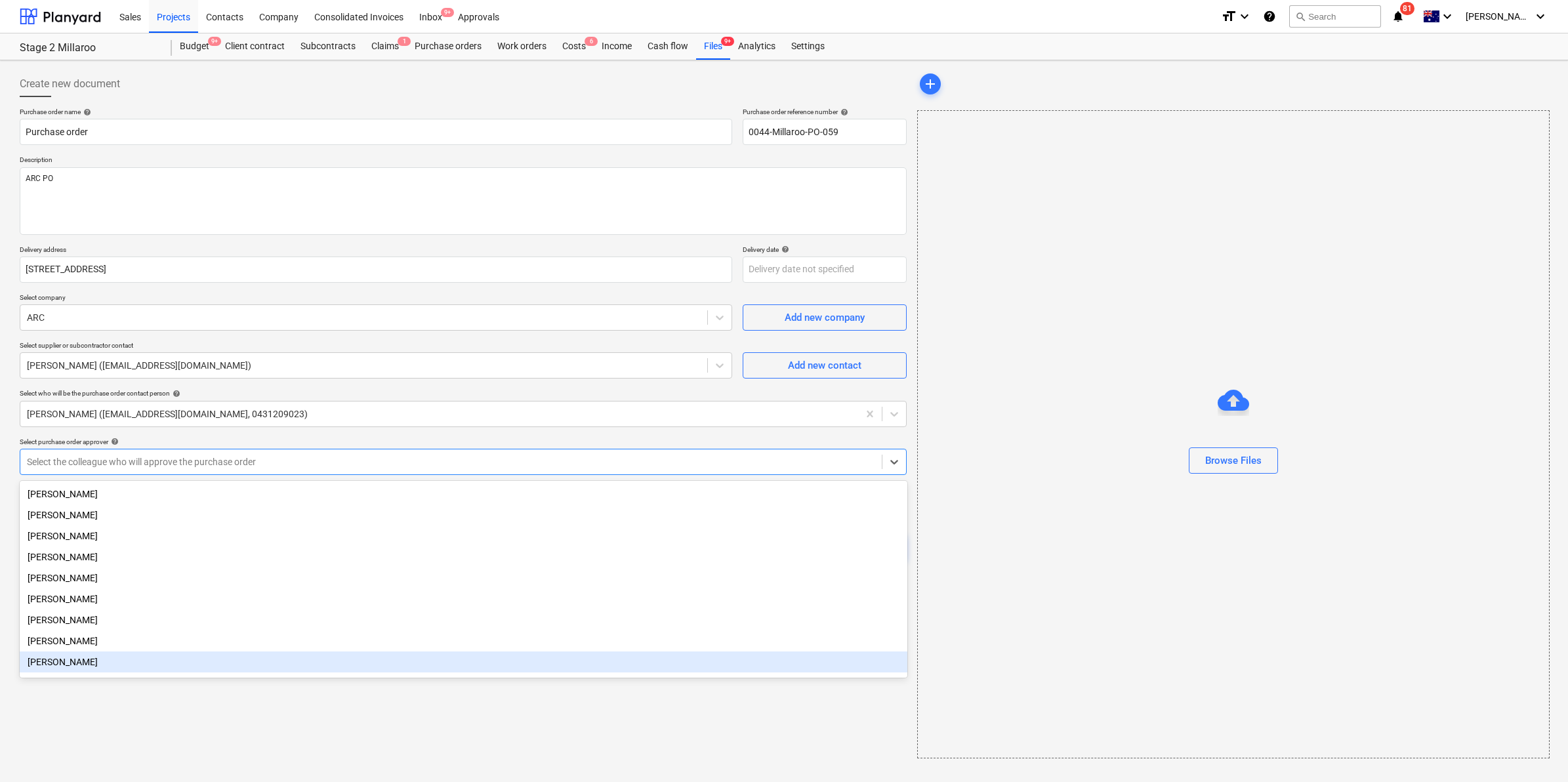
click at [58, 670] on div "[PERSON_NAME]" at bounding box center [463, 662] width 887 height 21
type textarea "x"
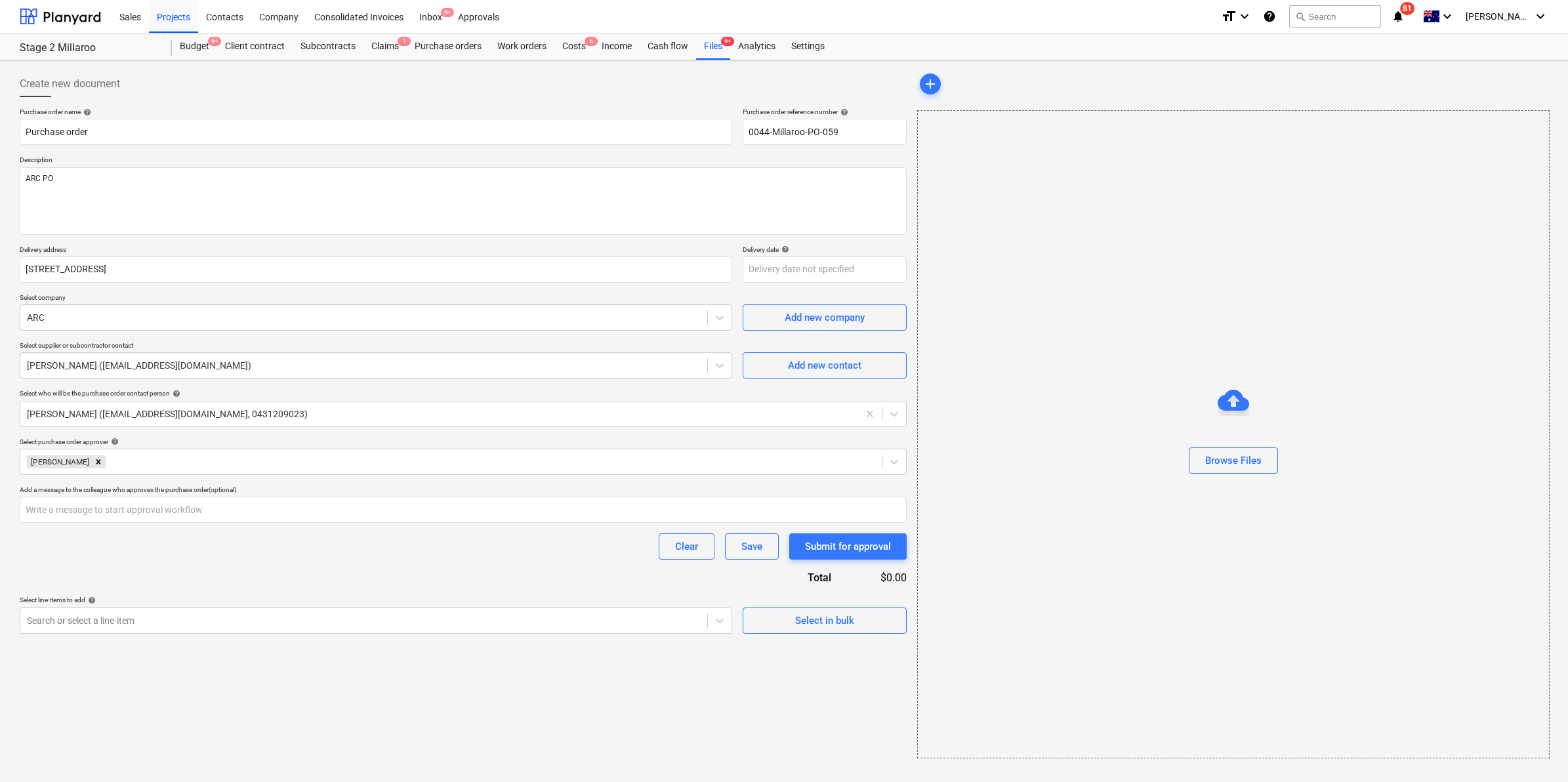
click at [197, 442] on div "Select purchase order approver help" at bounding box center [463, 441] width 887 height 9
click at [441, 612] on div "Search or select a line-item" at bounding box center [364, 621] width 687 height 19
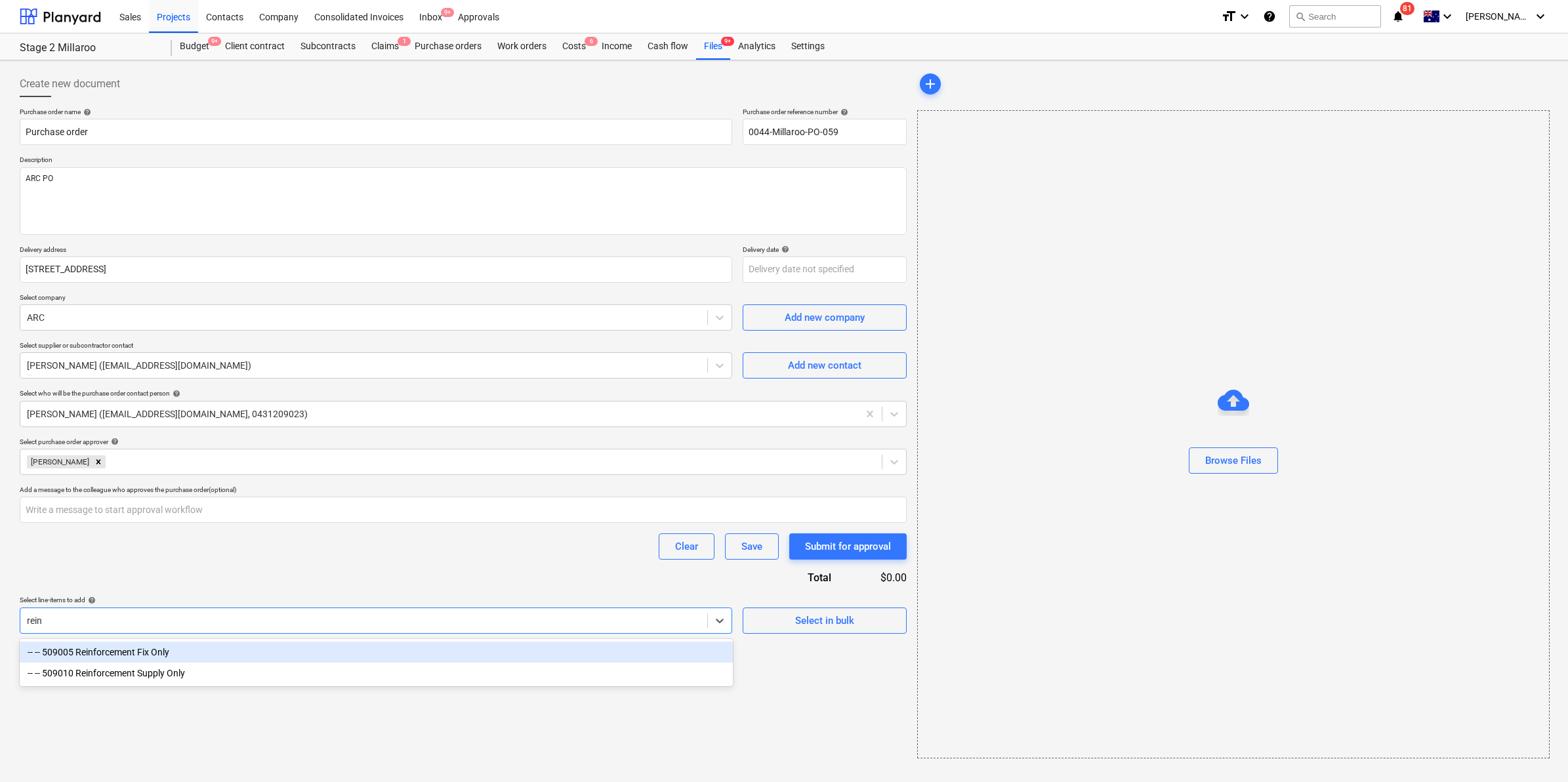
type input "reinf"
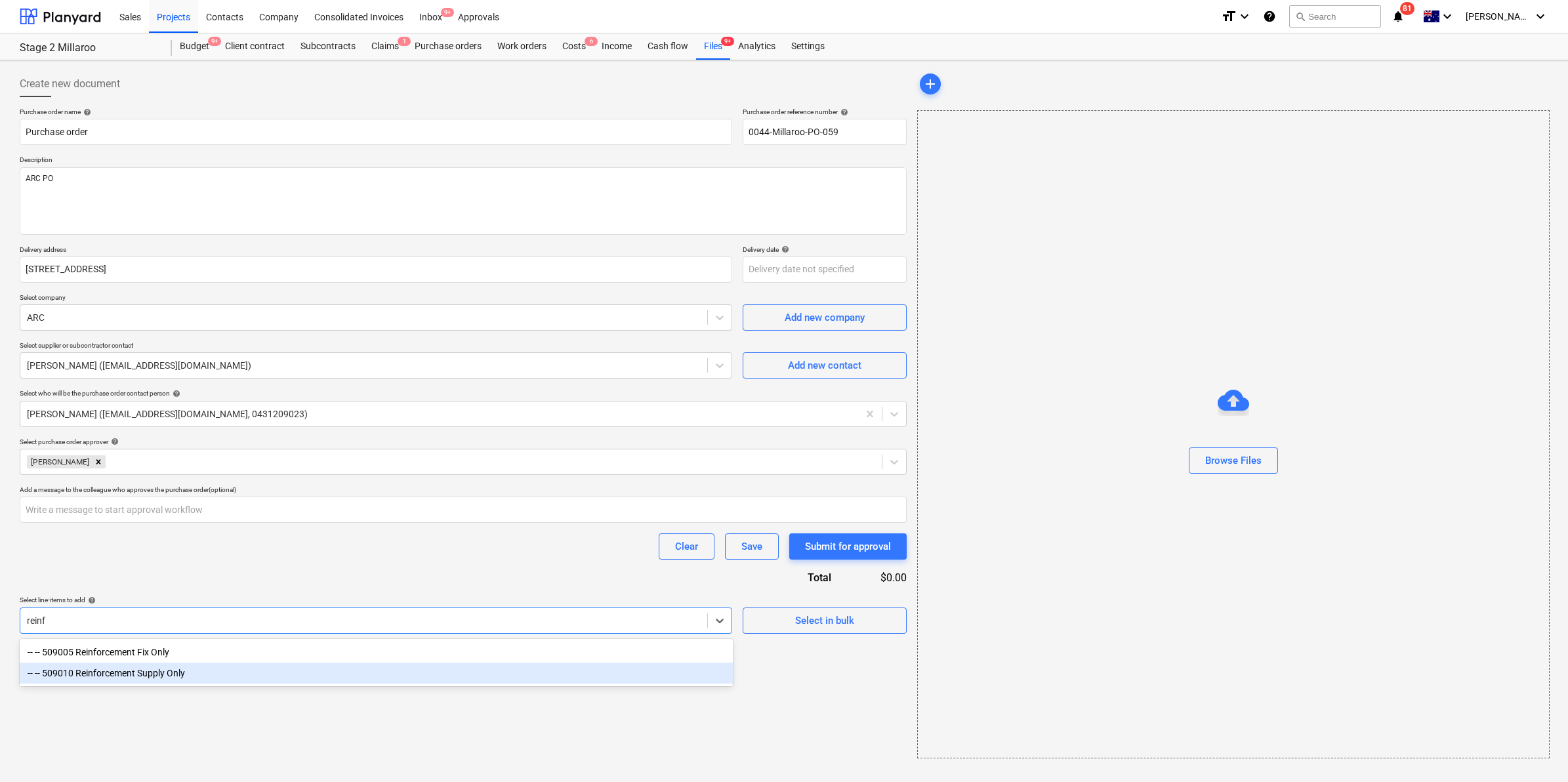
type textarea "x"
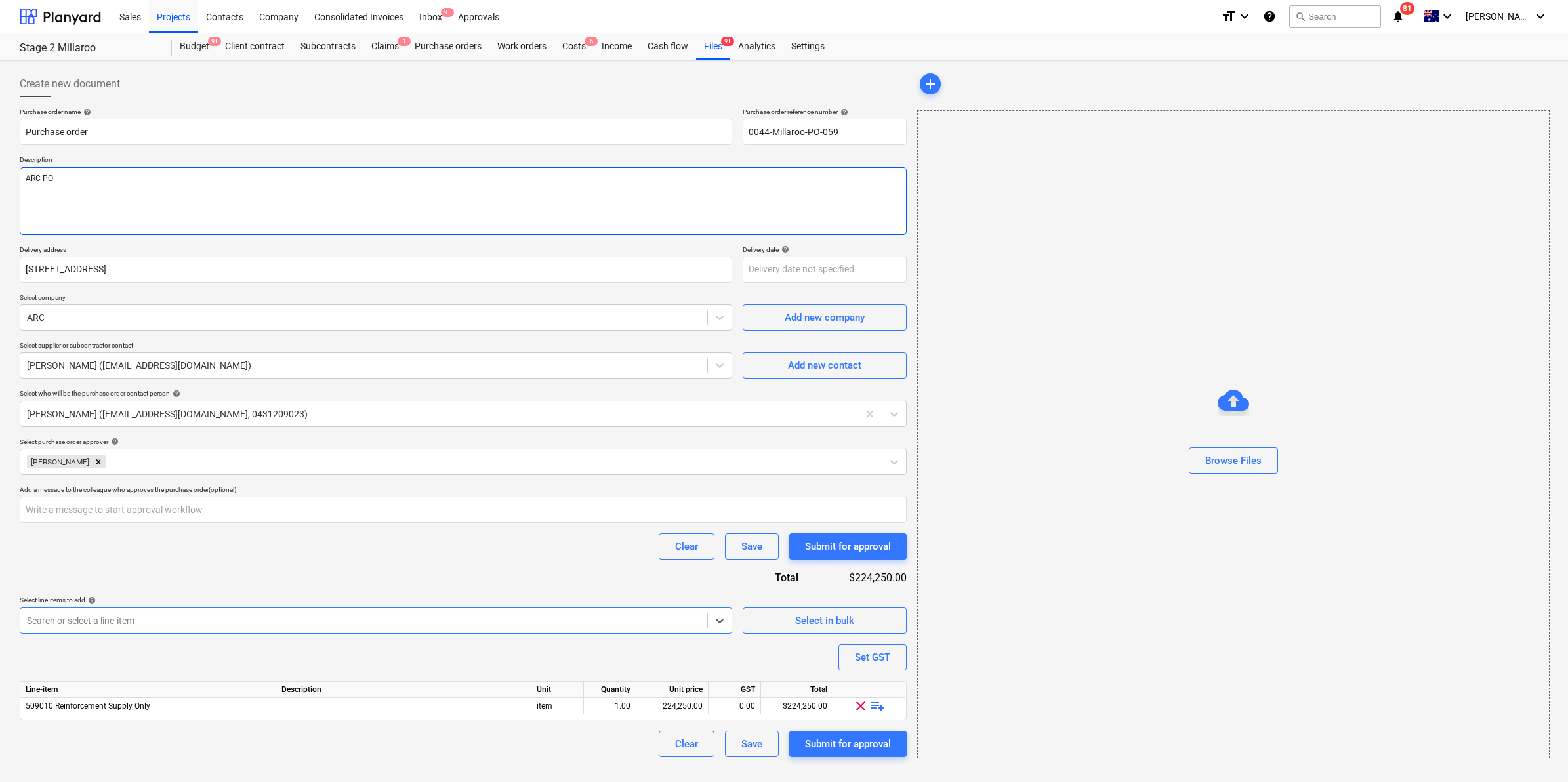
click at [162, 187] on textarea "ARC PO" at bounding box center [463, 201] width 887 height 68
click at [247, 154] on div "Purchase order name help Purchase order Purchase order reference number help 00…" at bounding box center [463, 432] width 887 height 649
click at [835, 739] on div "Submit for approval" at bounding box center [847, 743] width 86 height 17
type textarea "x"
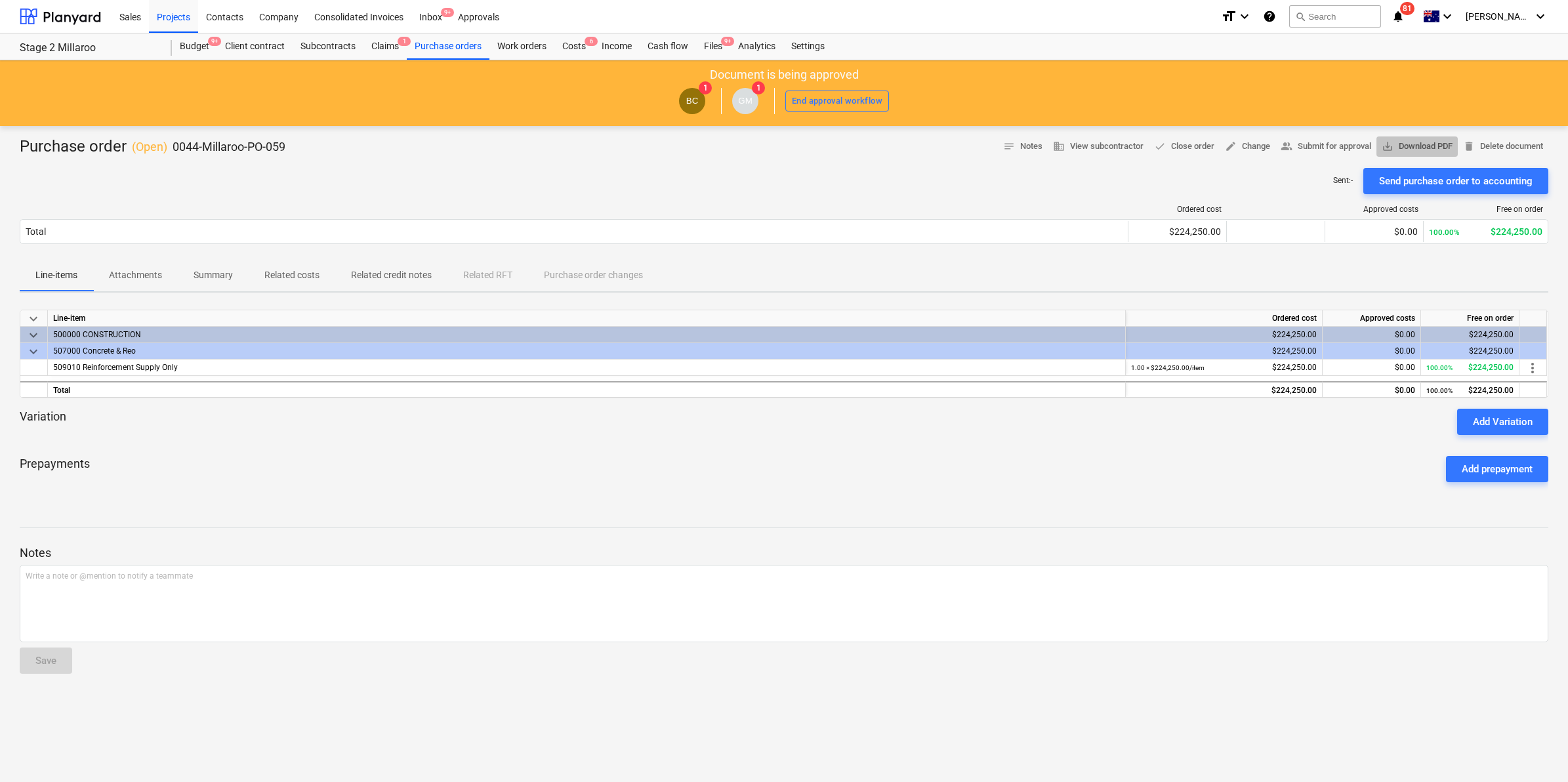
click at [1424, 143] on span "save_alt Download PDF" at bounding box center [1417, 146] width 71 height 15
click at [203, 50] on div "Budget 9+" at bounding box center [195, 46] width 45 height 26
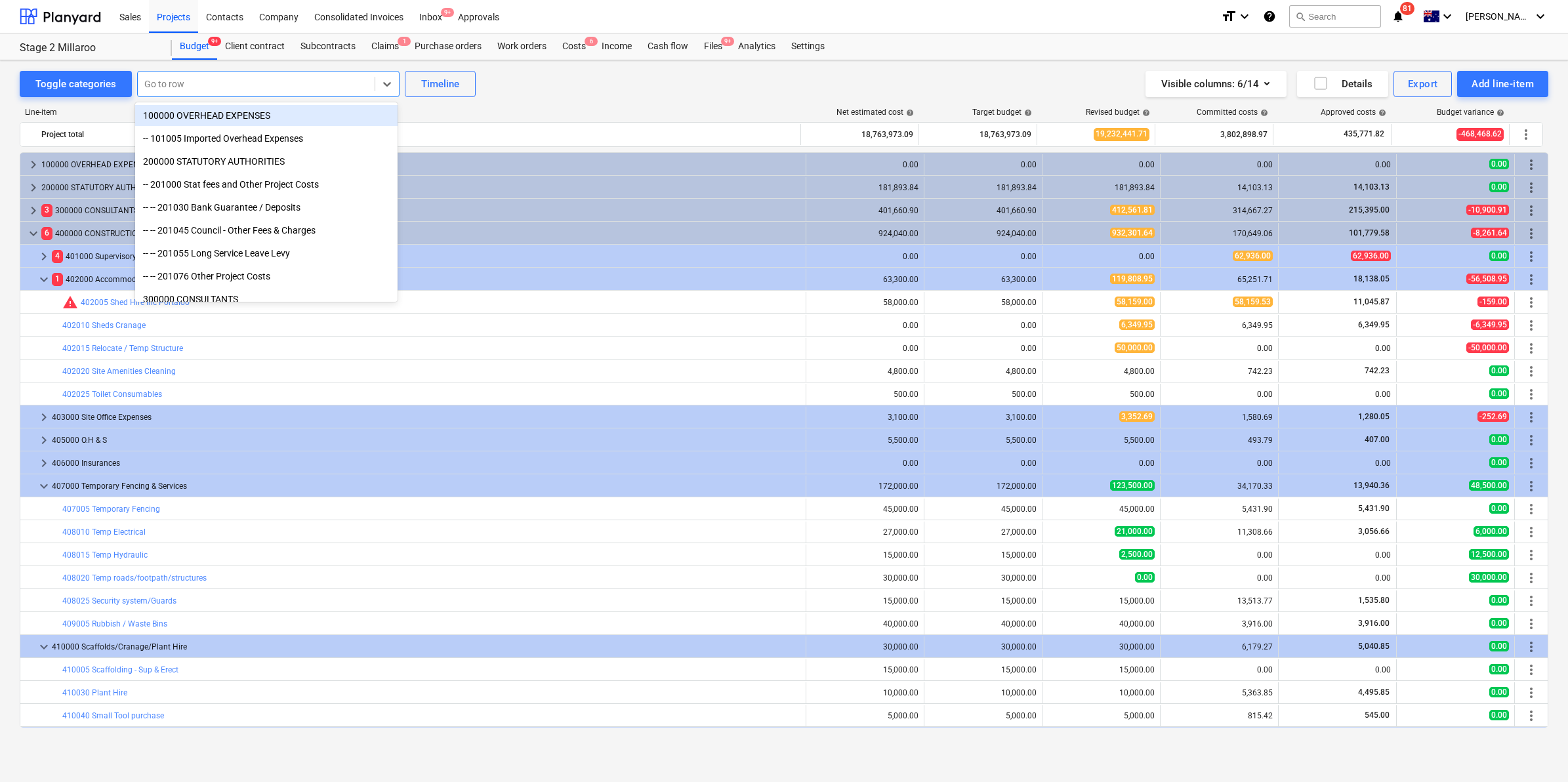
click at [223, 80] on div at bounding box center [256, 84] width 224 height 13
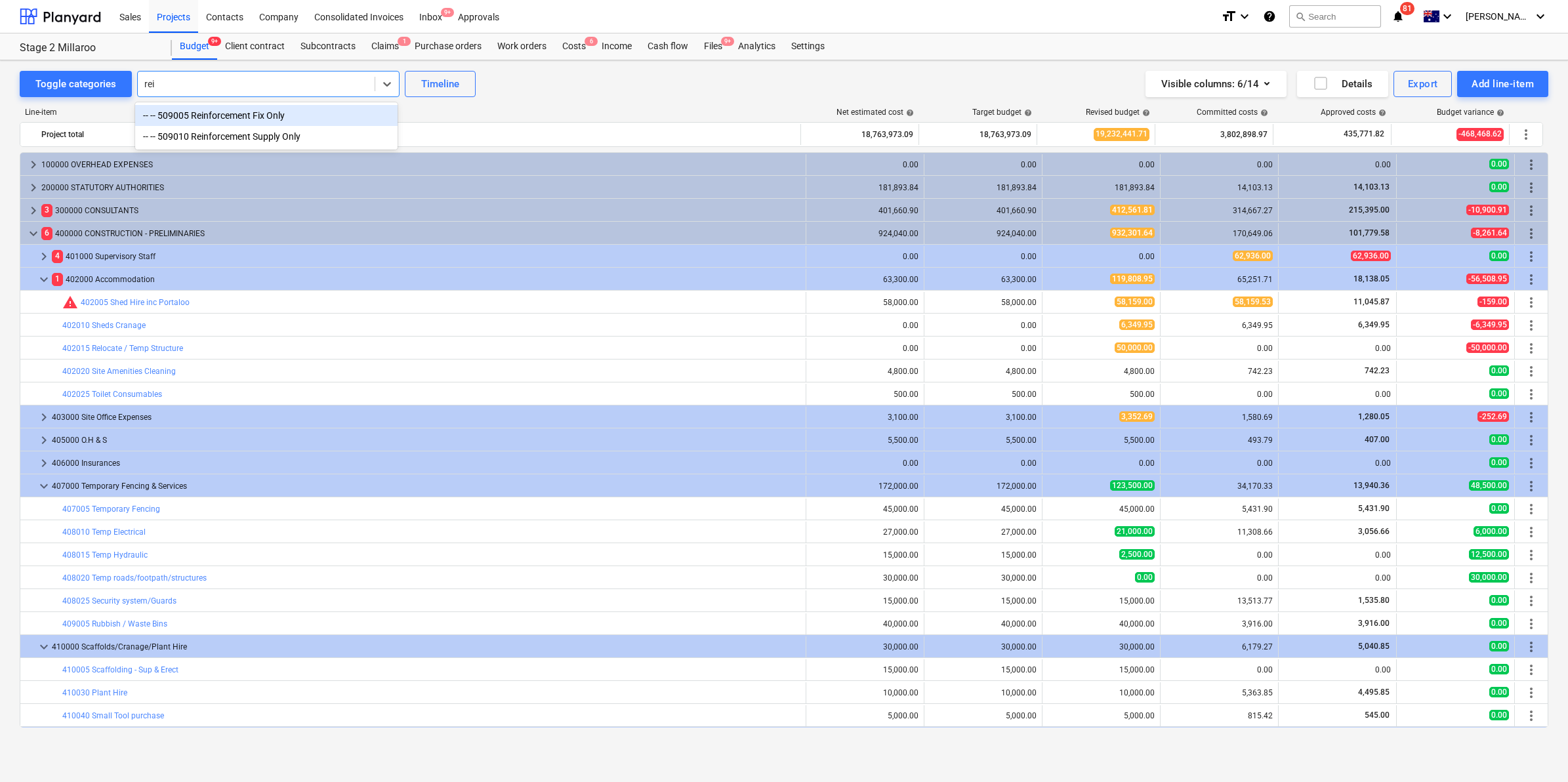
type input "rein"
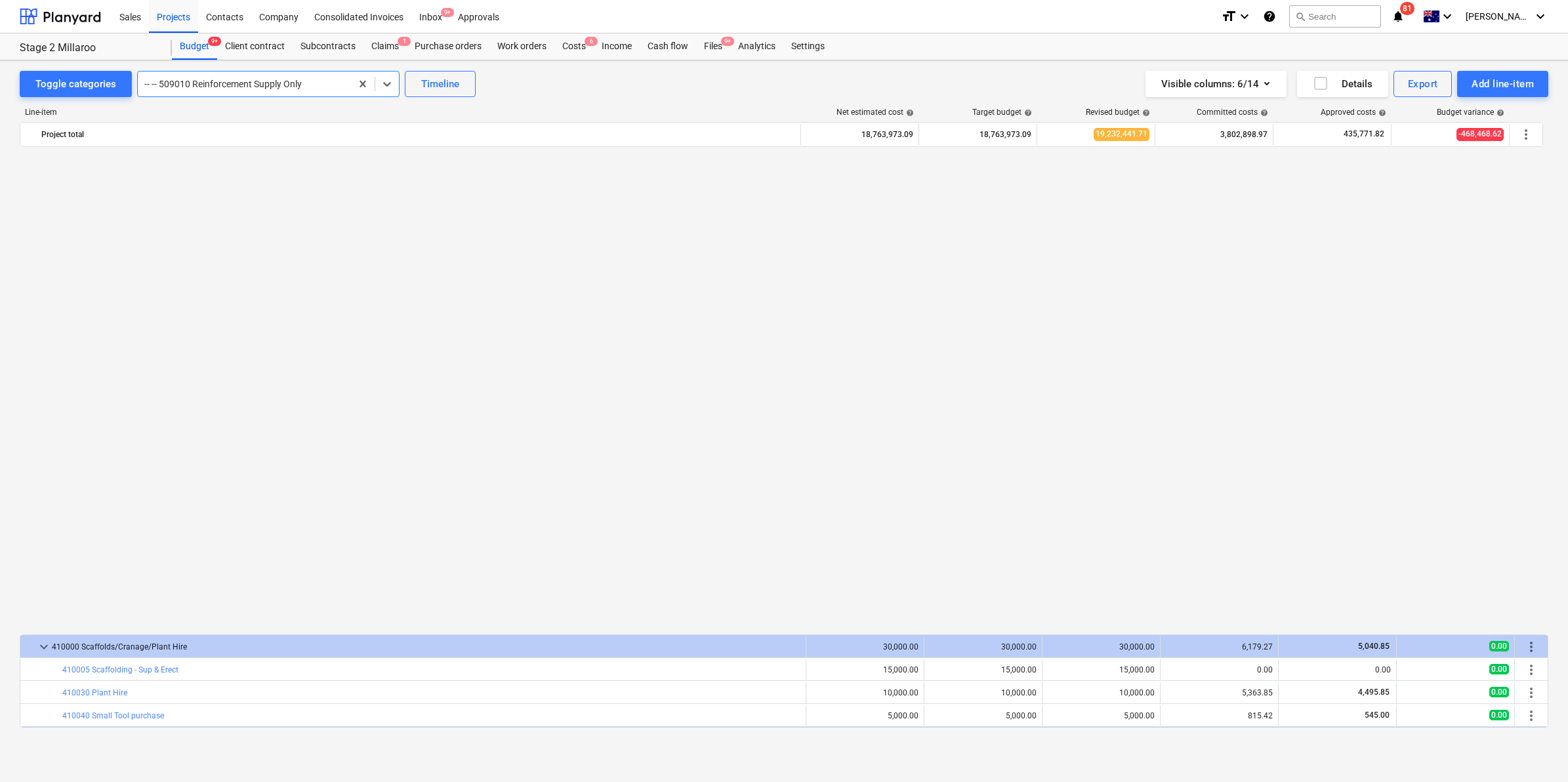
scroll to position [941, 0]
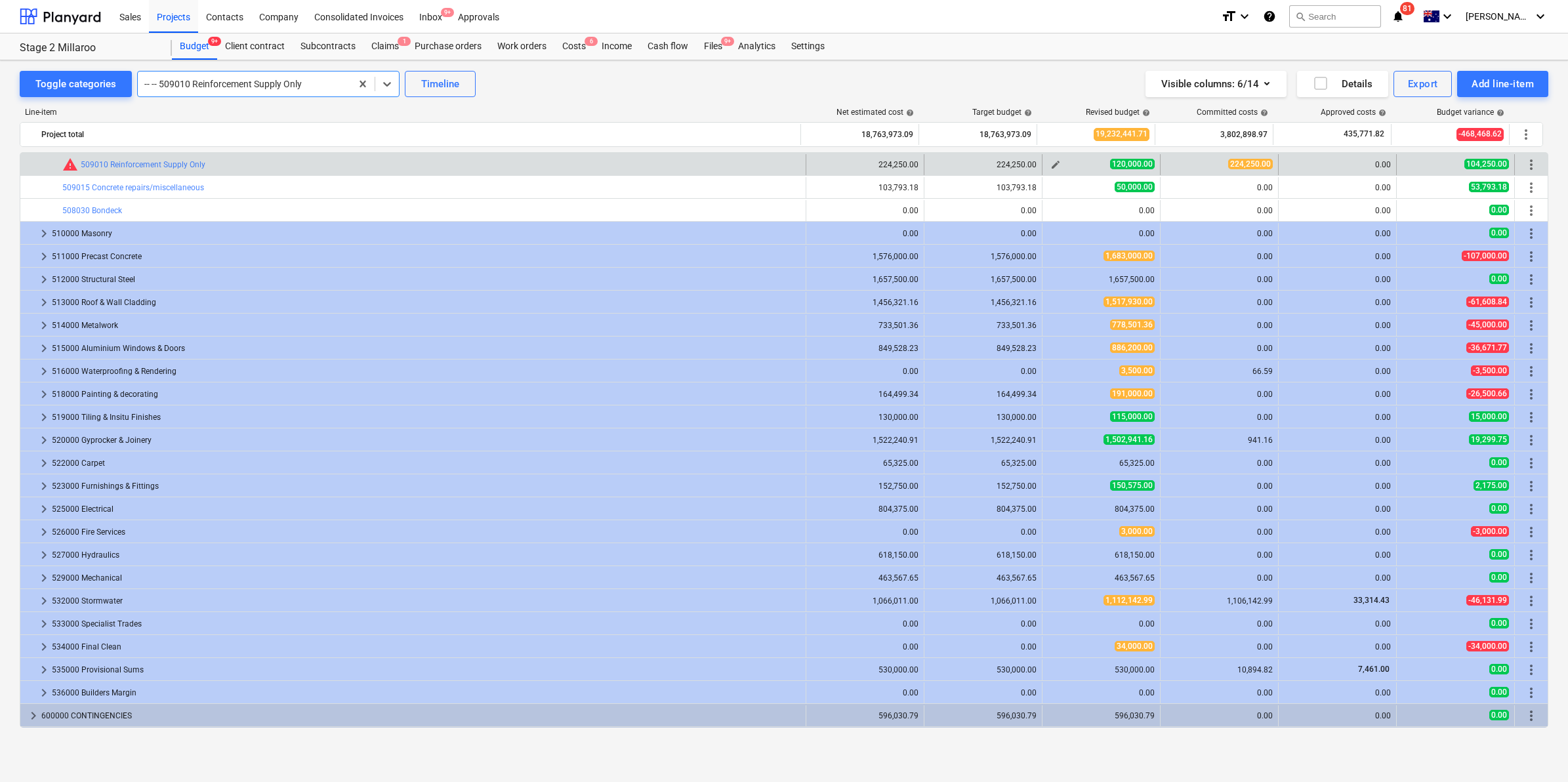
click at [1132, 162] on span "120,000.00" at bounding box center [1132, 164] width 45 height 11
